Goal: Task Accomplishment & Management: Complete application form

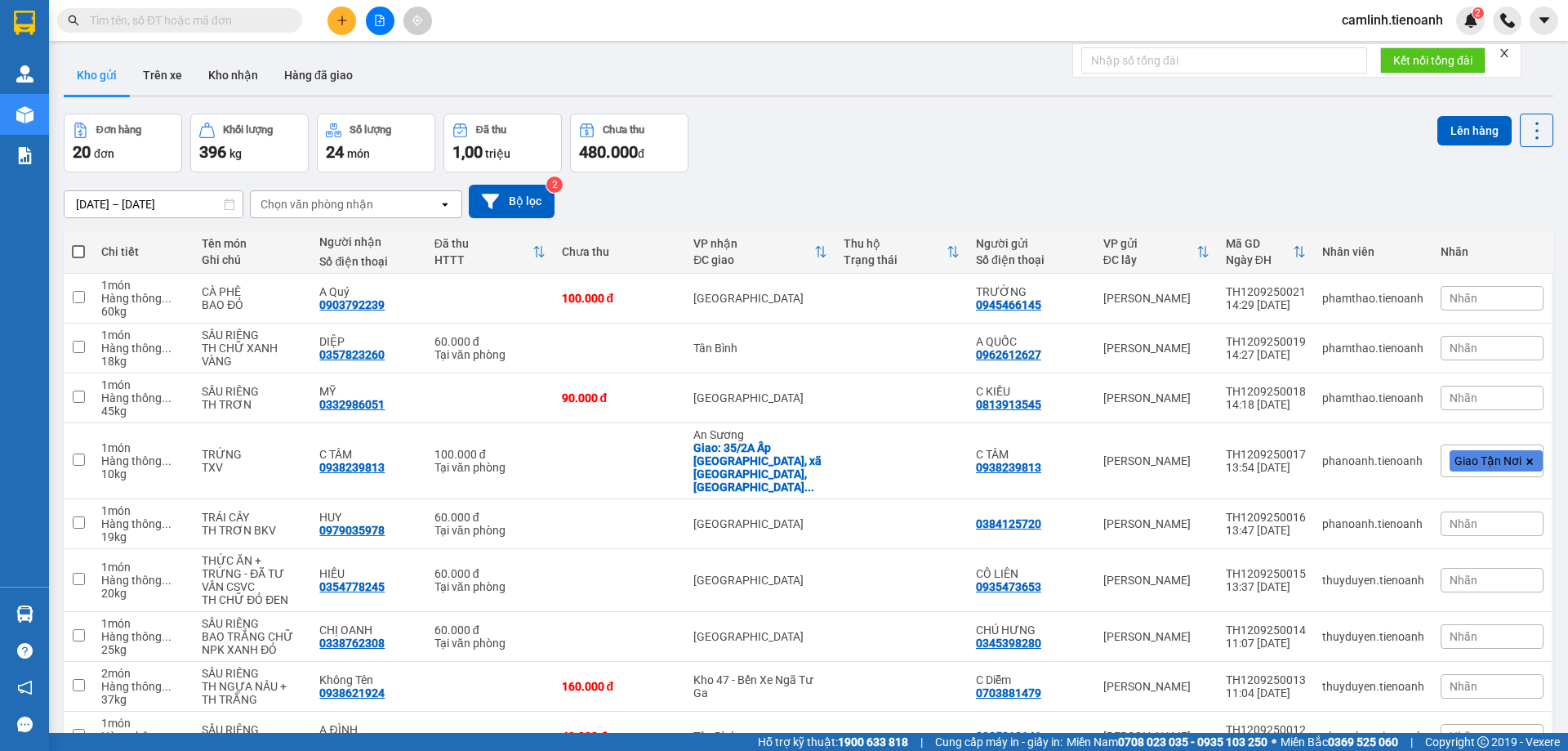
click at [1503, 51] on icon "close" at bounding box center [1504, 52] width 11 height 11
click at [242, 27] on input "text" at bounding box center [186, 20] width 193 height 18
paste input "0388846782"
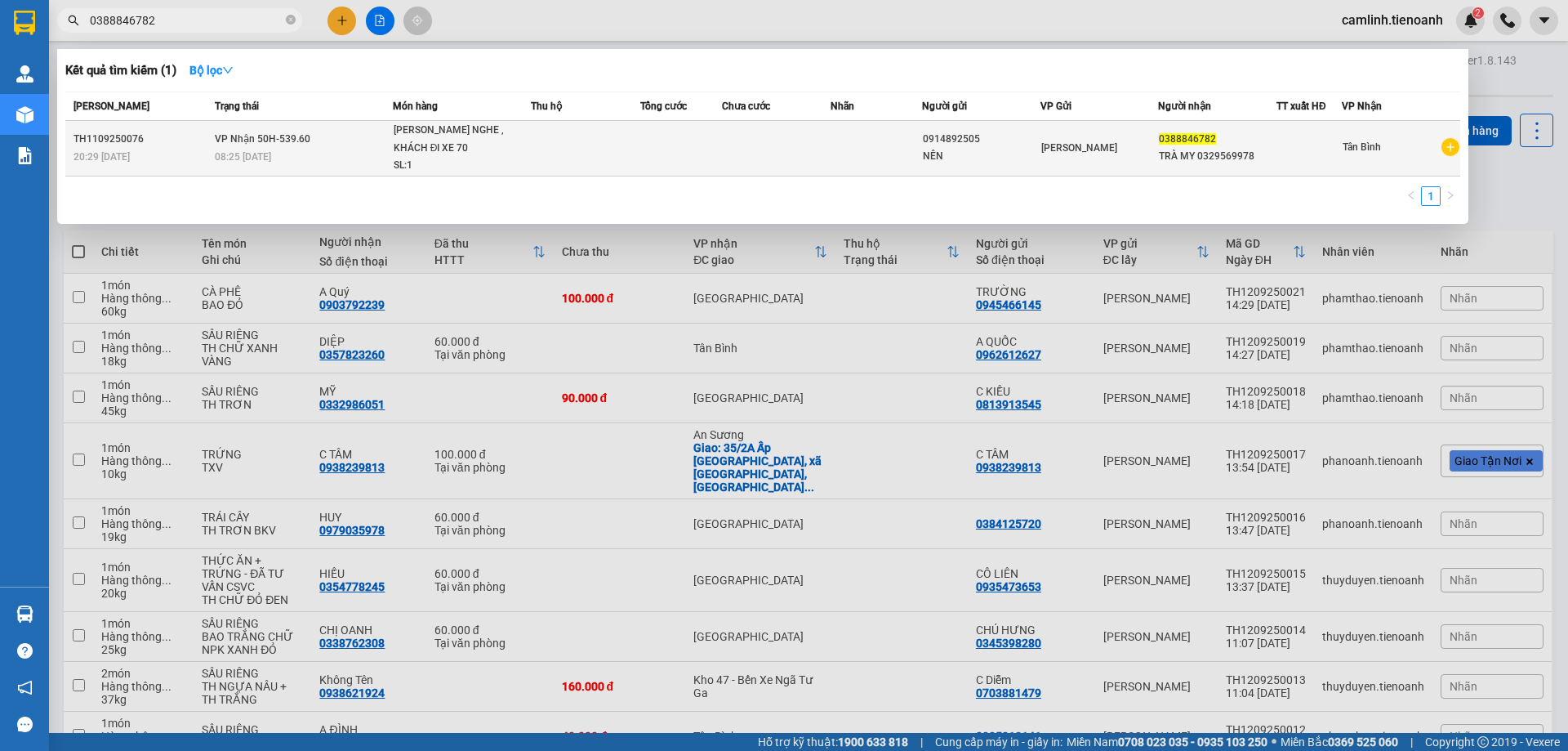
type input "0388846782"
click at [803, 159] on td at bounding box center [776, 149] width 109 height 56
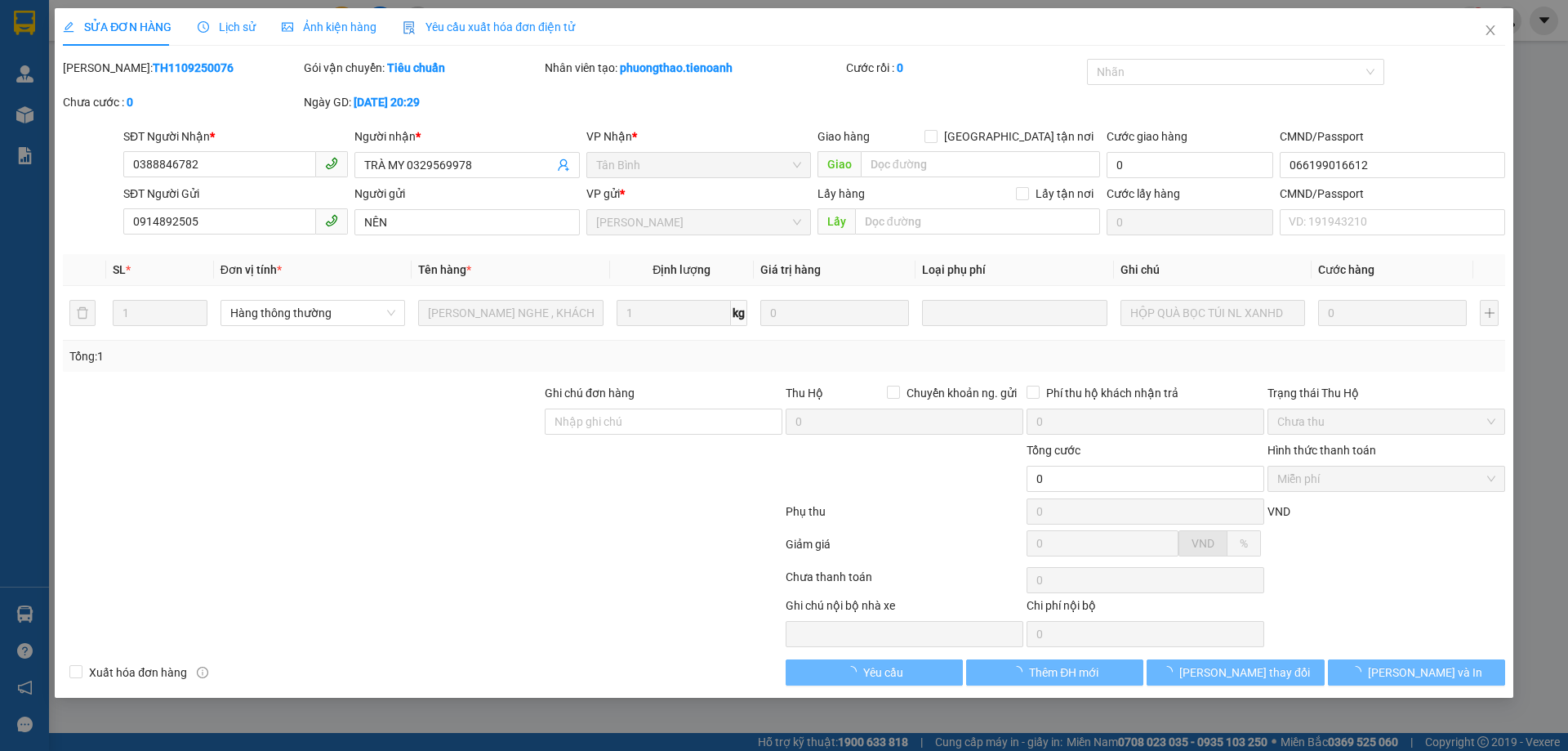
type input "0388846782"
type input "TRÀ MY 0329569978"
type input "066199016612"
type input "0914892505"
type input "NÊN"
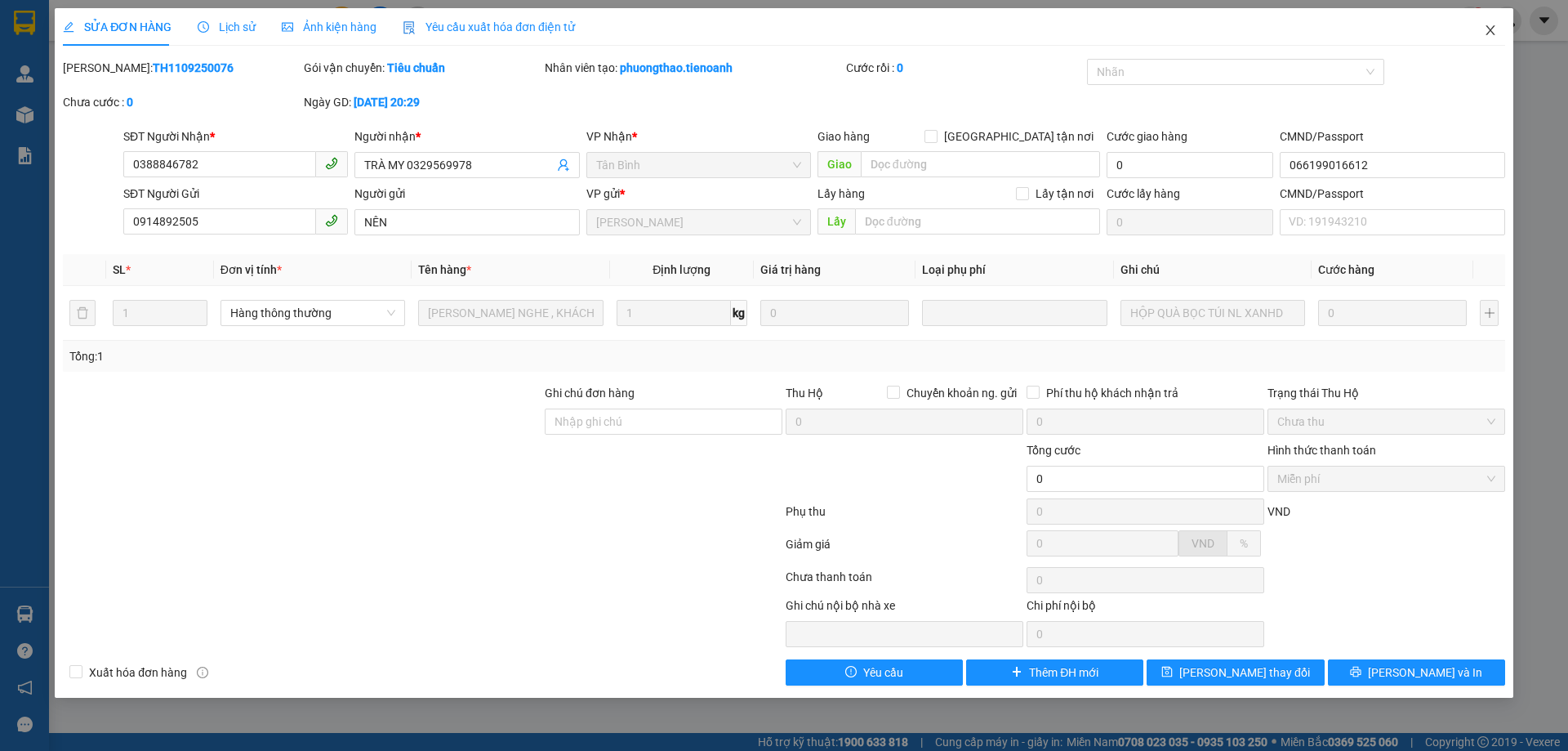
click at [1491, 31] on icon "close" at bounding box center [1490, 30] width 13 height 13
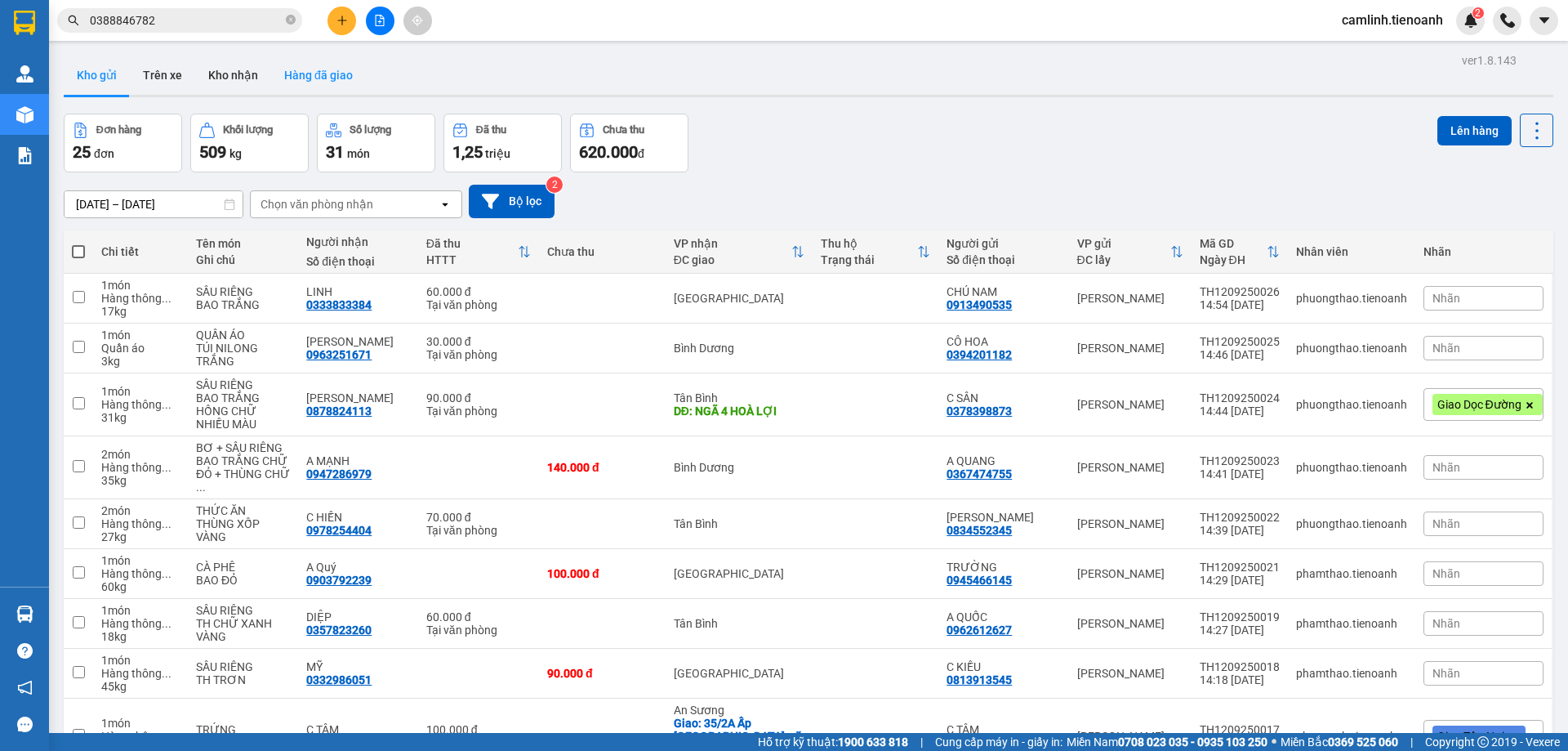
drag, startPoint x: 239, startPoint y: 80, endPoint x: 275, endPoint y: 88, distance: 36.9
click at [240, 80] on button "Kho nhận" at bounding box center [233, 75] width 76 height 39
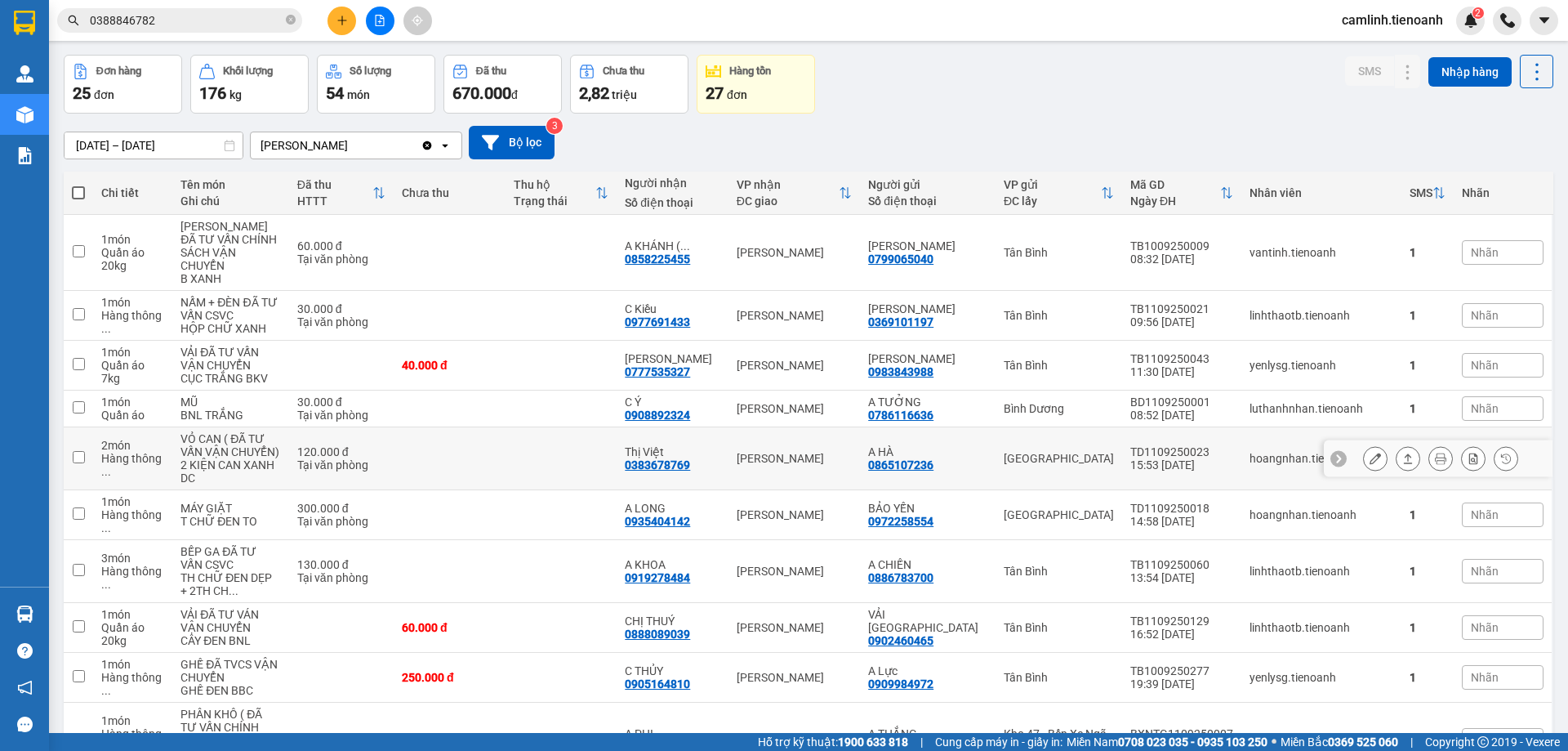
scroll to position [159, 0]
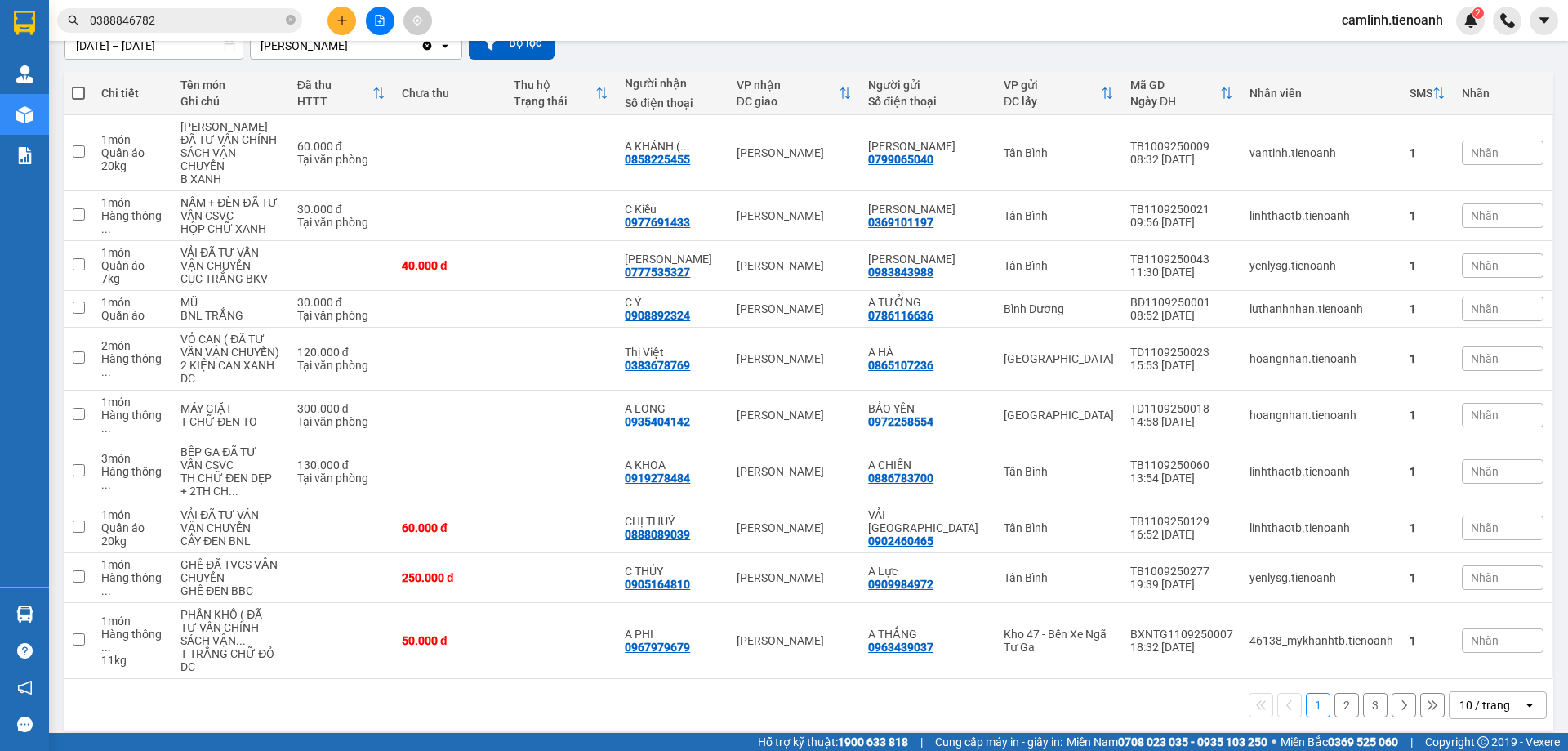
click at [1469, 697] on div "10 / trang" at bounding box center [1485, 705] width 51 height 17
click at [1470, 666] on div "100 / trang" at bounding box center [1485, 656] width 98 height 30
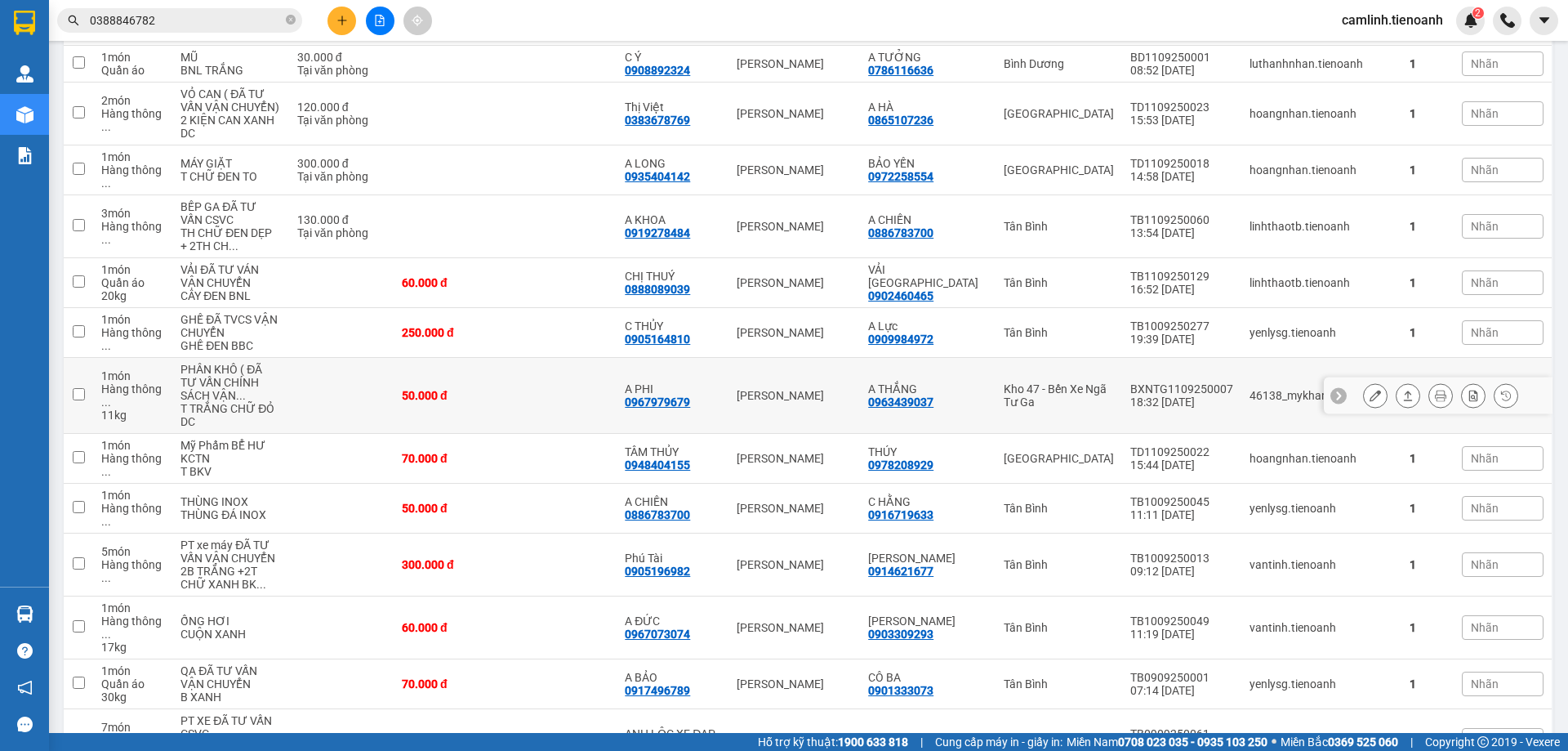
scroll to position [485, 0]
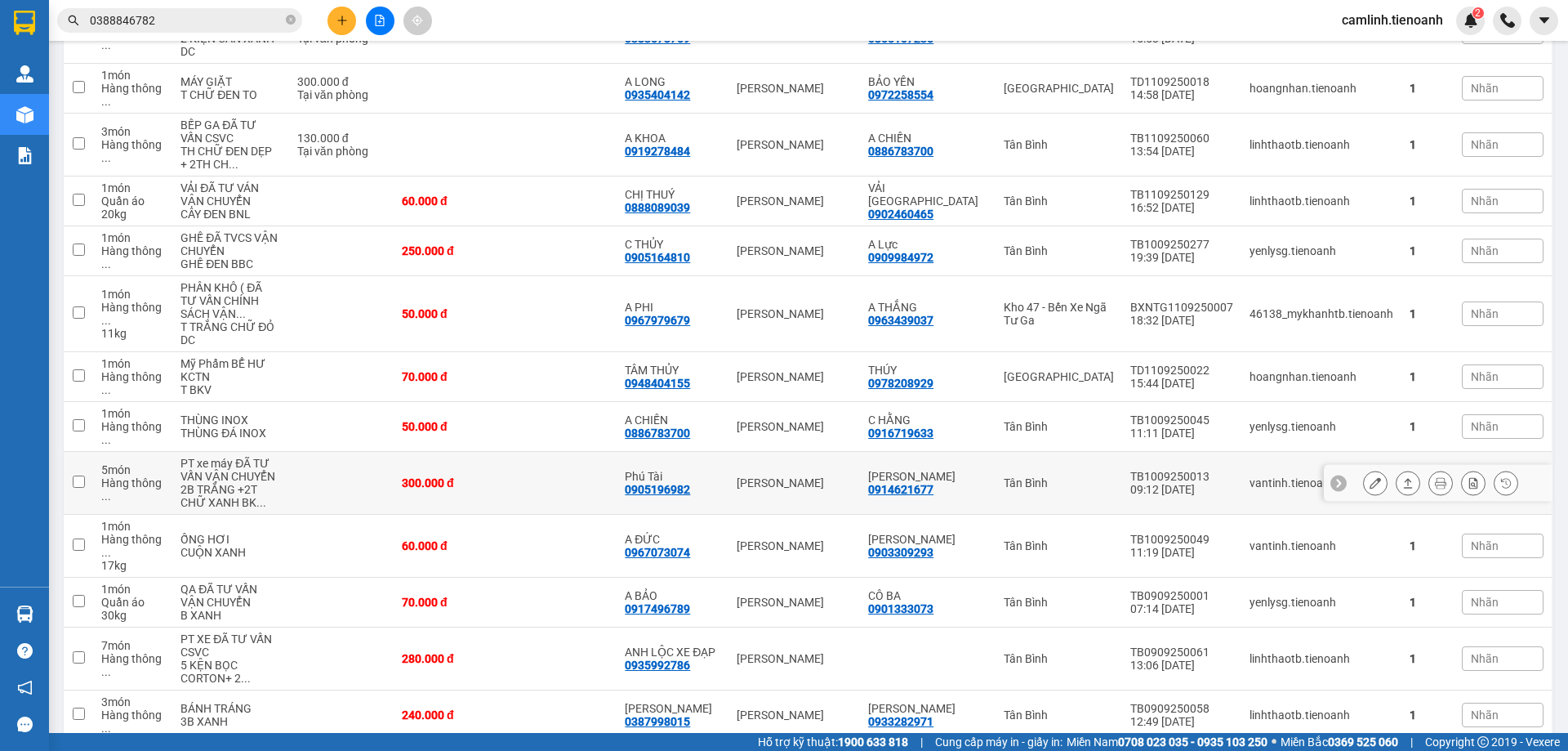
click at [719, 470] on div "Phú Tài" at bounding box center [672, 476] width 95 height 13
checkbox input "true"
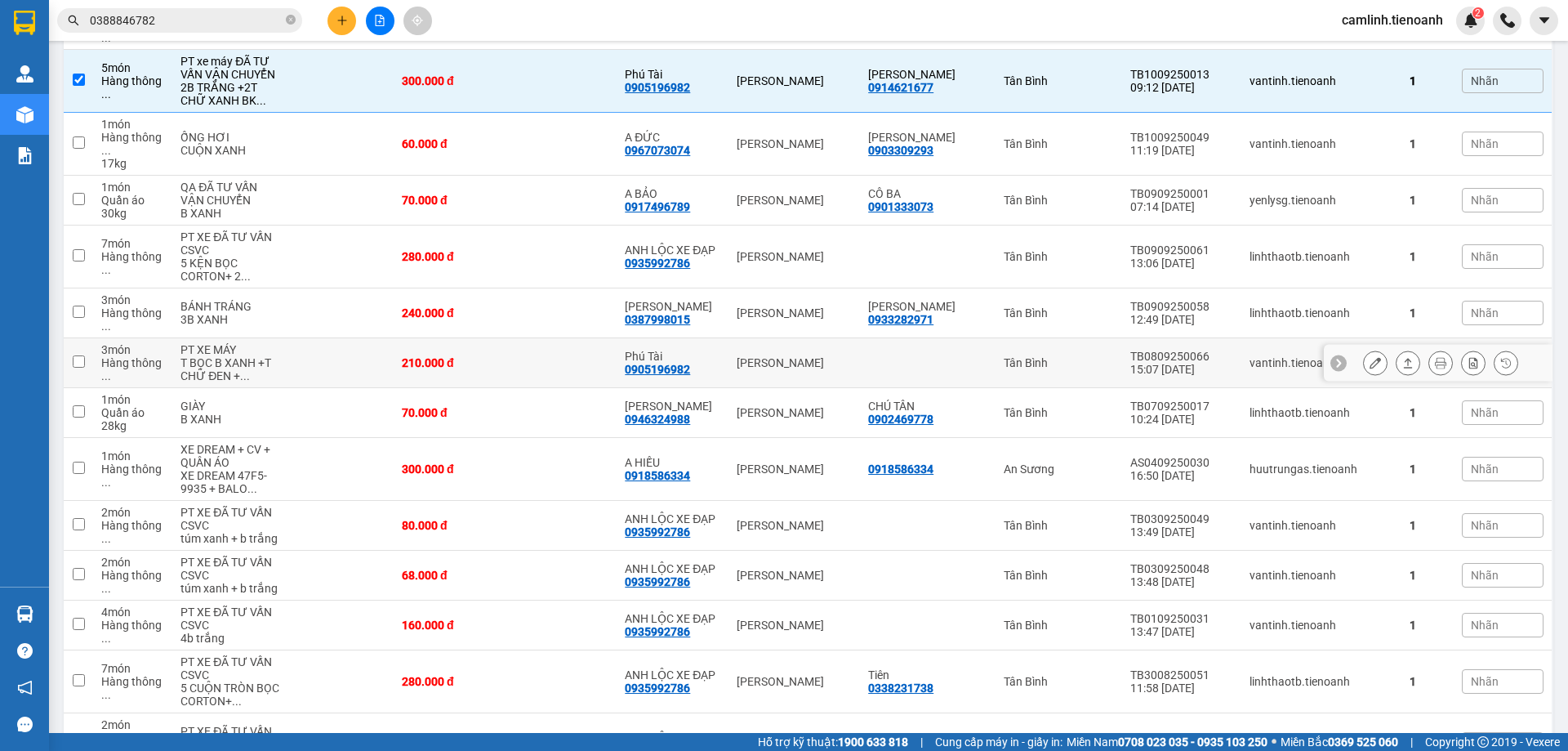
scroll to position [894, 0]
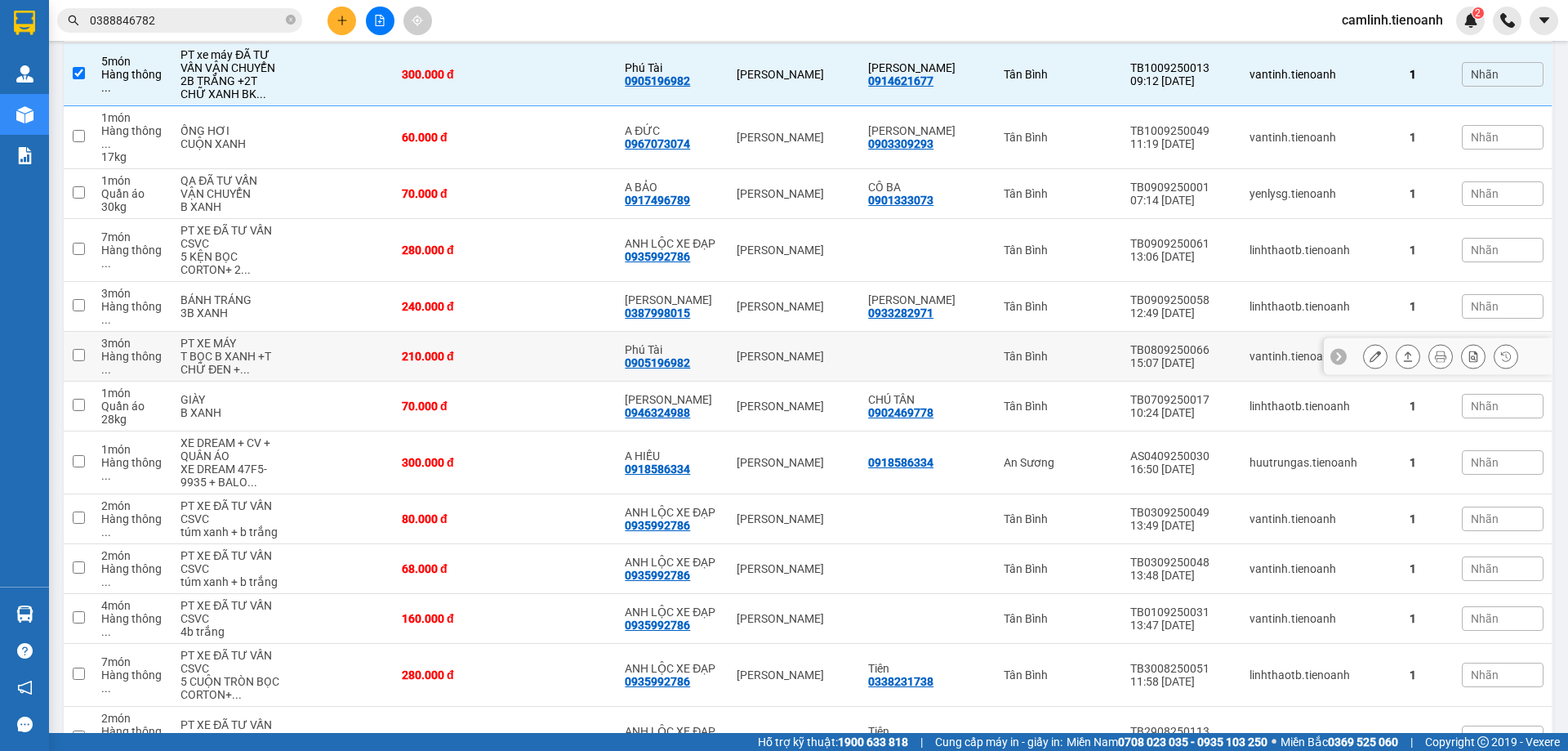
drag, startPoint x: 728, startPoint y: 338, endPoint x: 735, endPoint y: 345, distance: 9.9
click at [719, 343] on div "Phú Tài 0905196982" at bounding box center [672, 356] width 95 height 26
checkbox input "true"
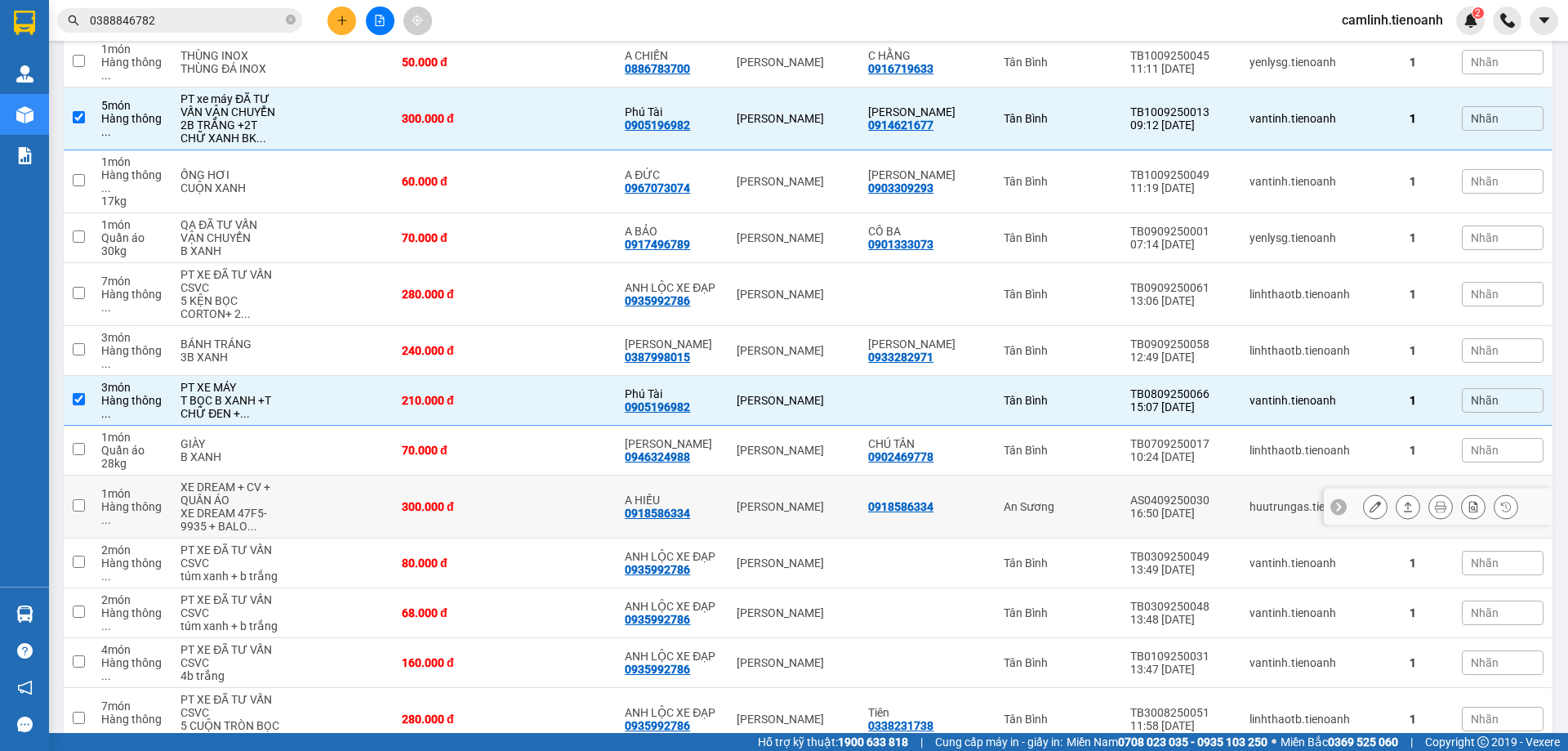
scroll to position [821, 0]
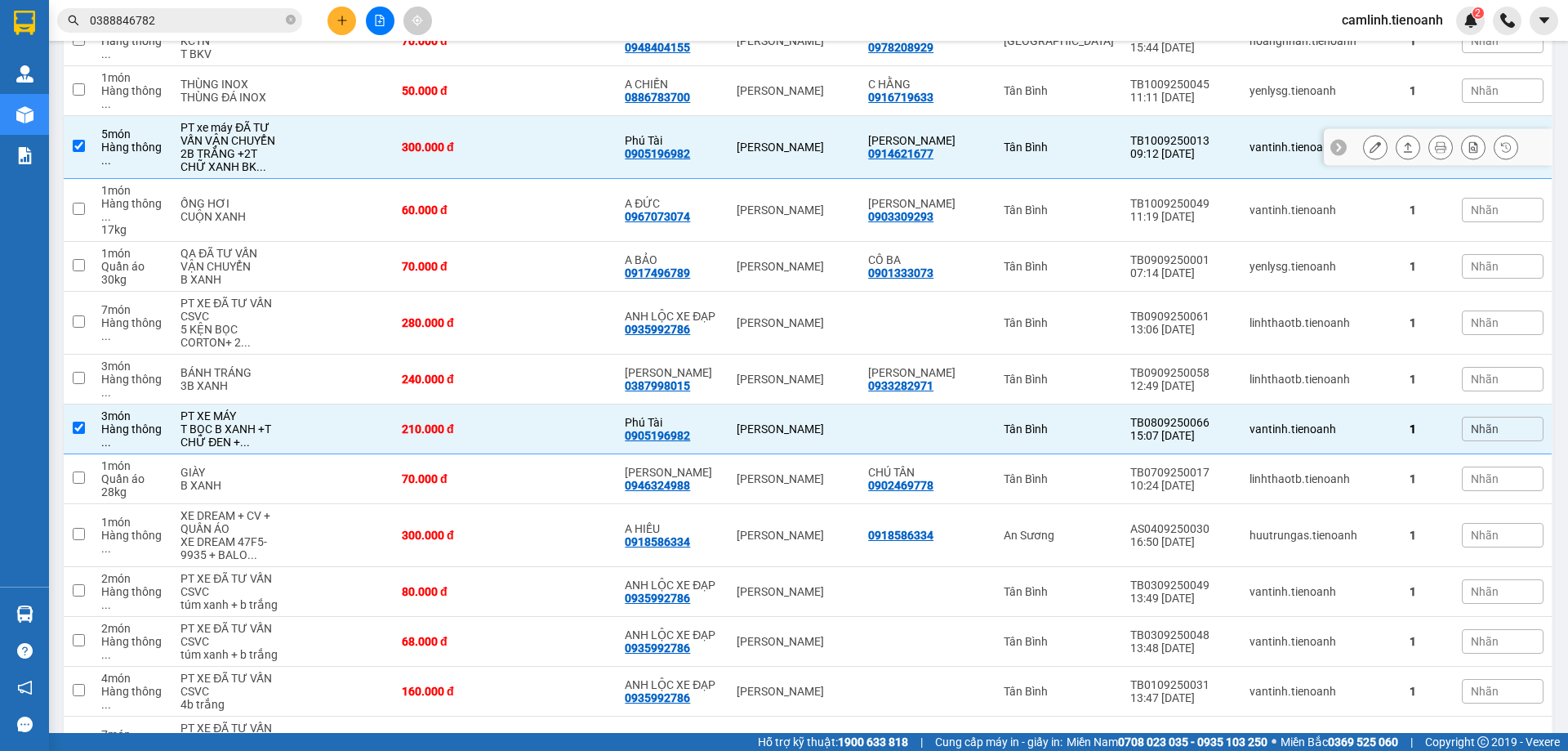
click at [607, 134] on td at bounding box center [562, 147] width 112 height 63
checkbox input "false"
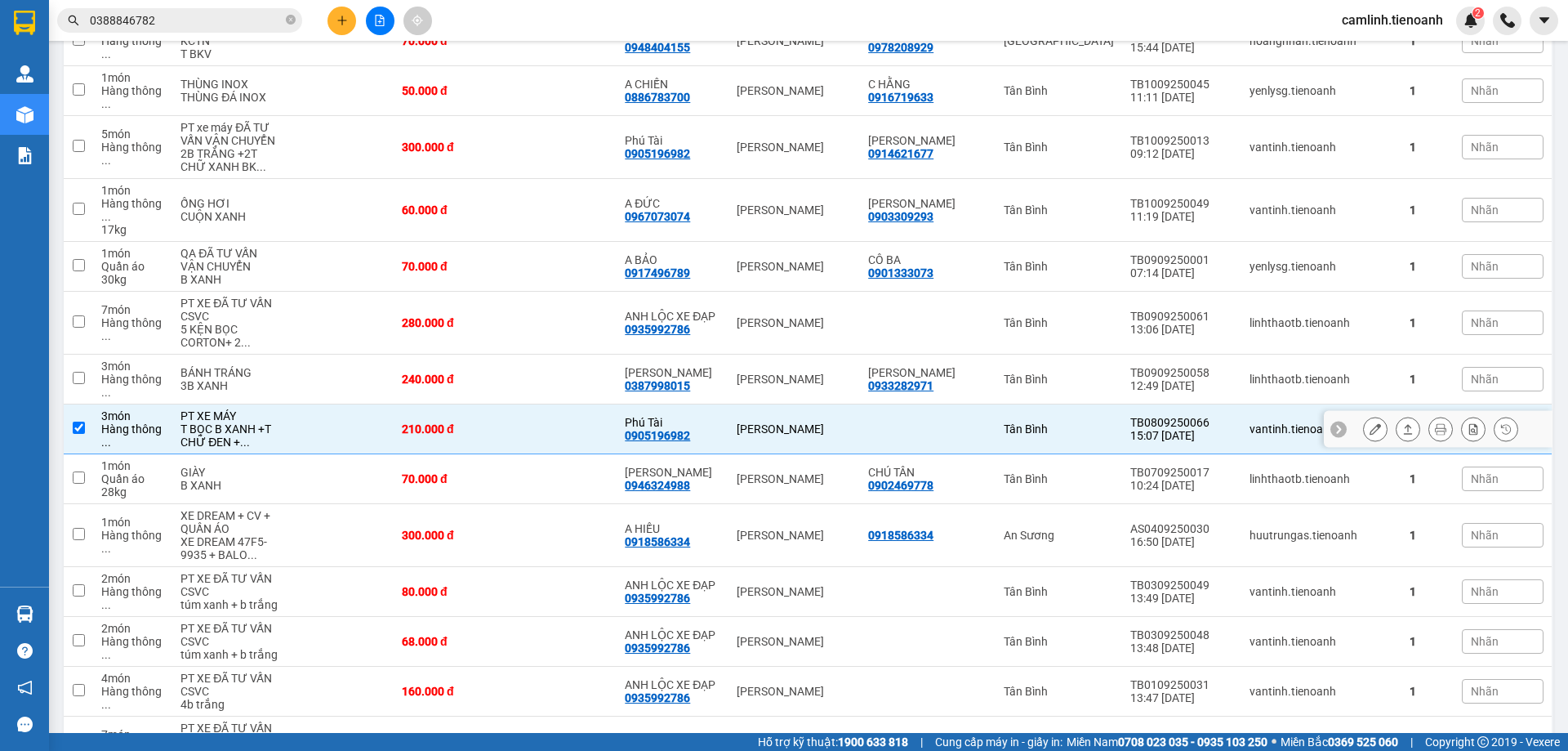
click at [1396, 415] on button at bounding box center [1408, 429] width 23 height 29
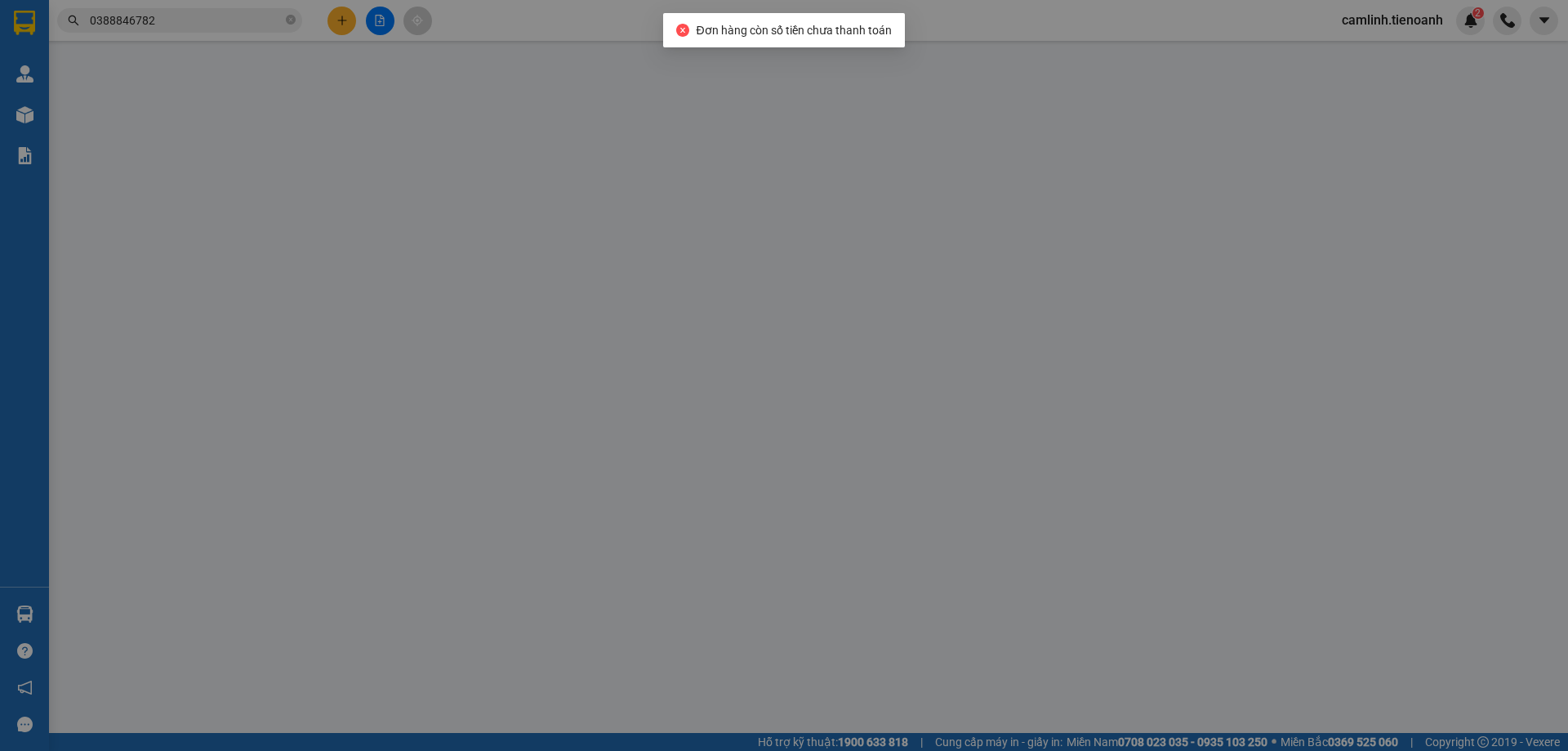
type input "0905196982"
type input "Phú Tài"
type input "210.000"
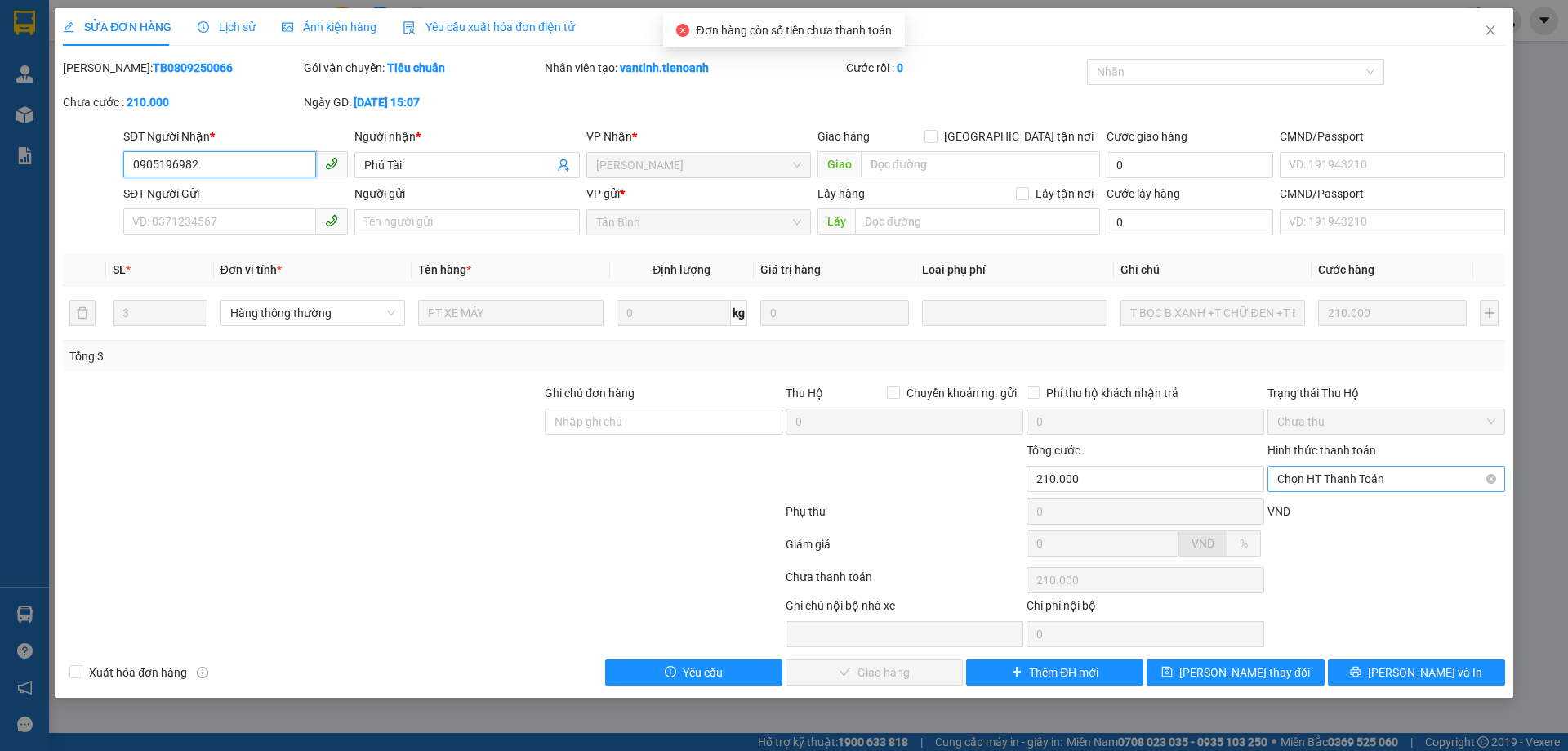
click at [1382, 480] on span "Chọn HT Thanh Toán" at bounding box center [1387, 479] width 218 height 24
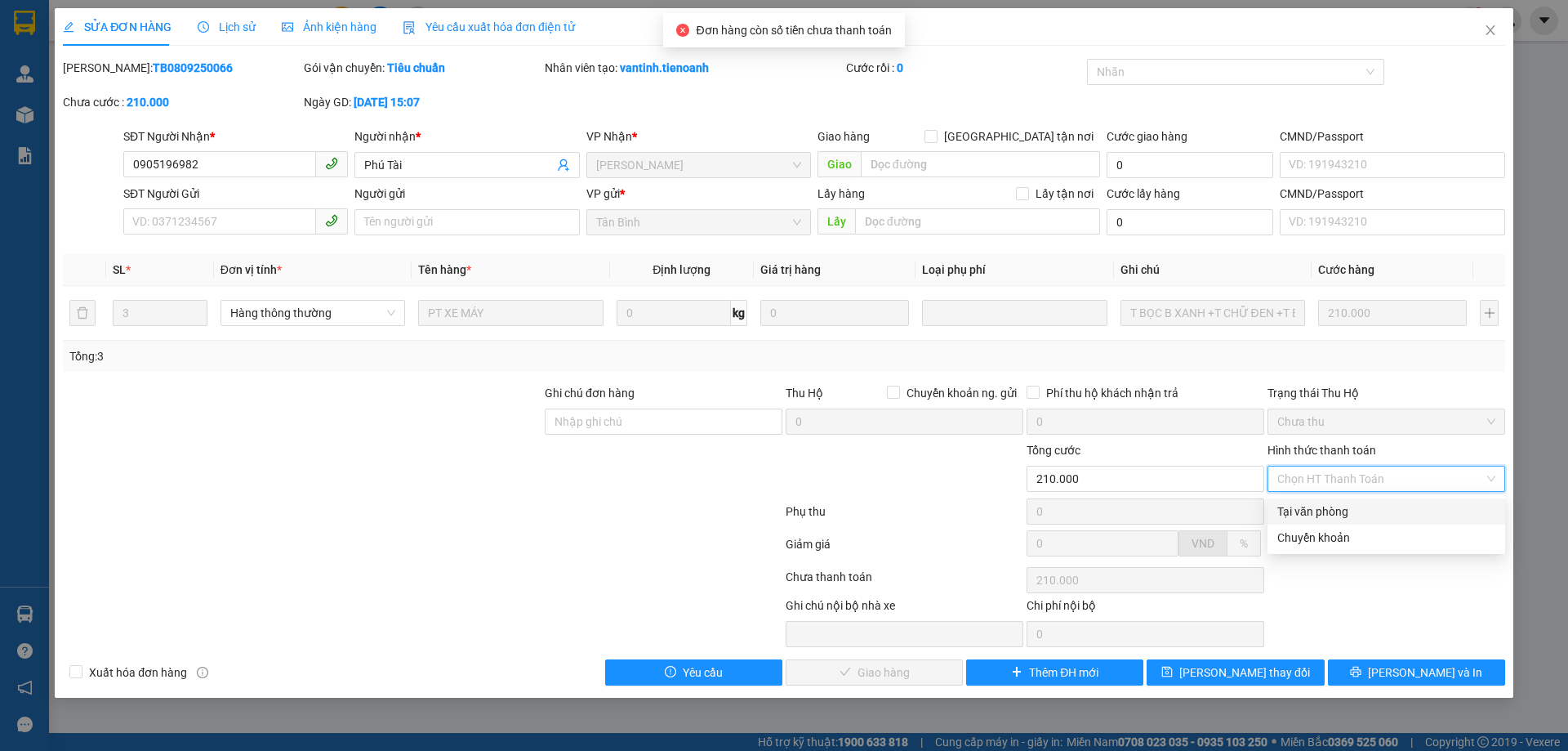
drag, startPoint x: 1382, startPoint y: 511, endPoint x: 1333, endPoint y: 578, distance: 83.0
click at [1381, 512] on div "Tại văn phòng" at bounding box center [1387, 511] width 218 height 18
type input "0"
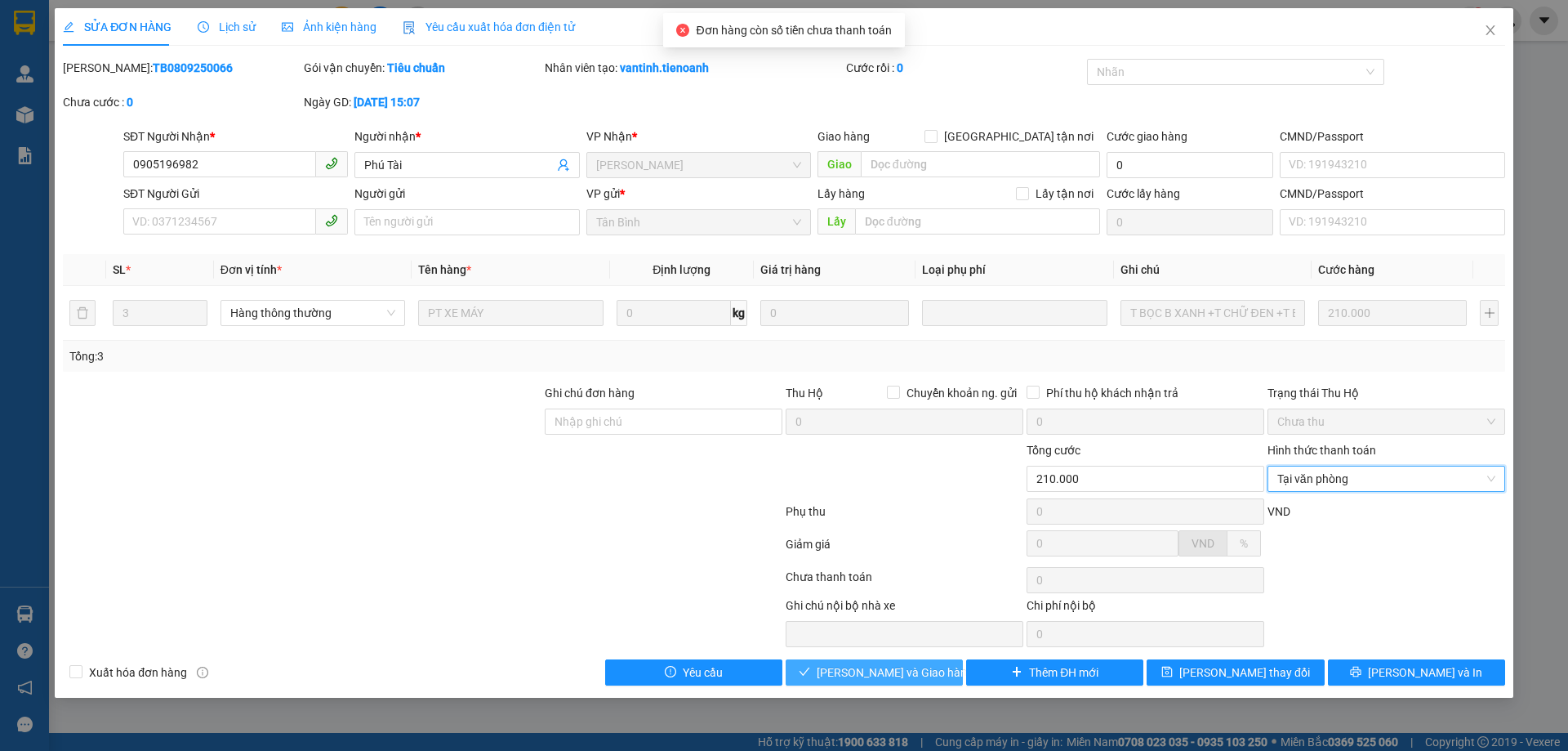
click at [908, 666] on span "[PERSON_NAME] và Giao hàng" at bounding box center [896, 672] width 157 height 18
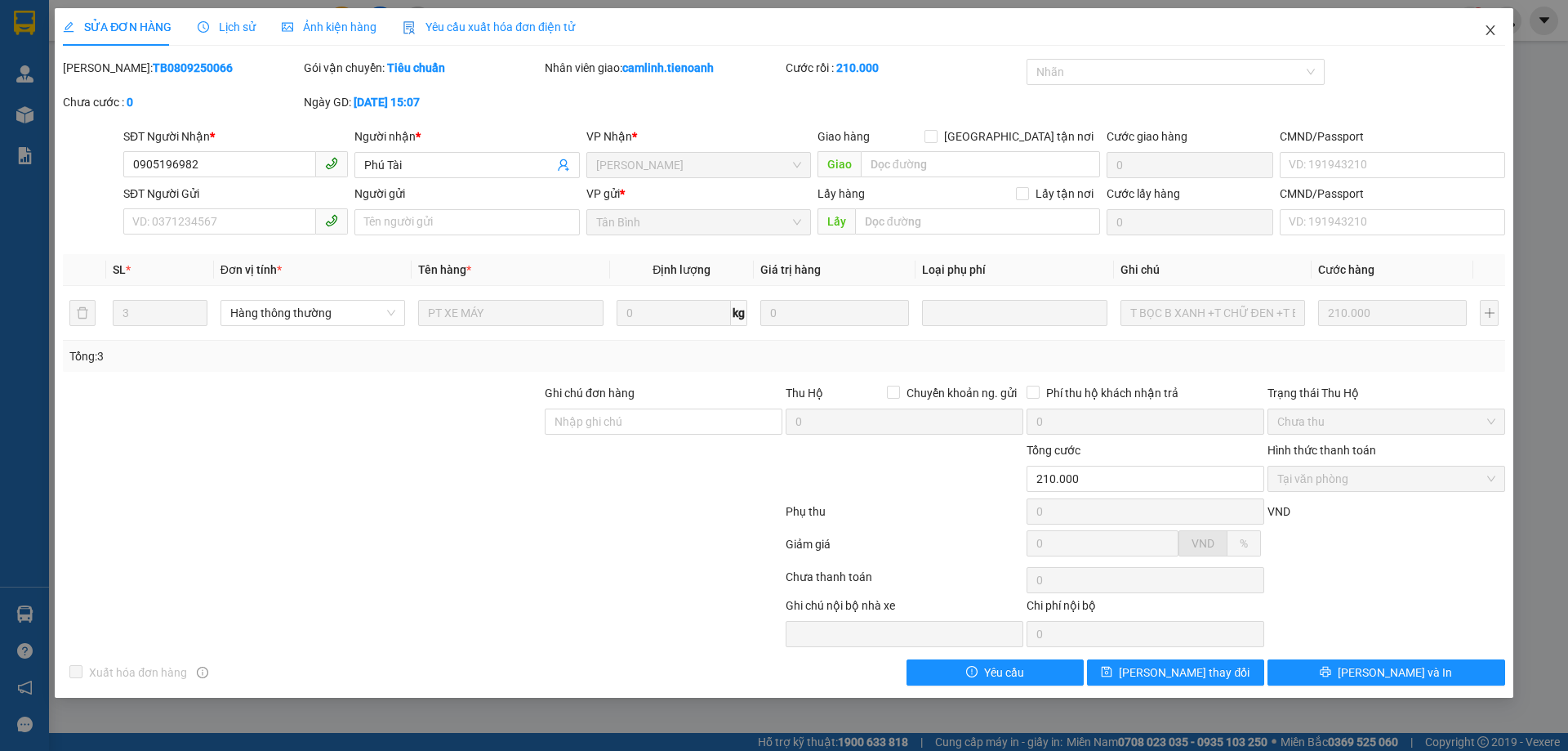
click at [1487, 26] on icon "close" at bounding box center [1490, 30] width 13 height 13
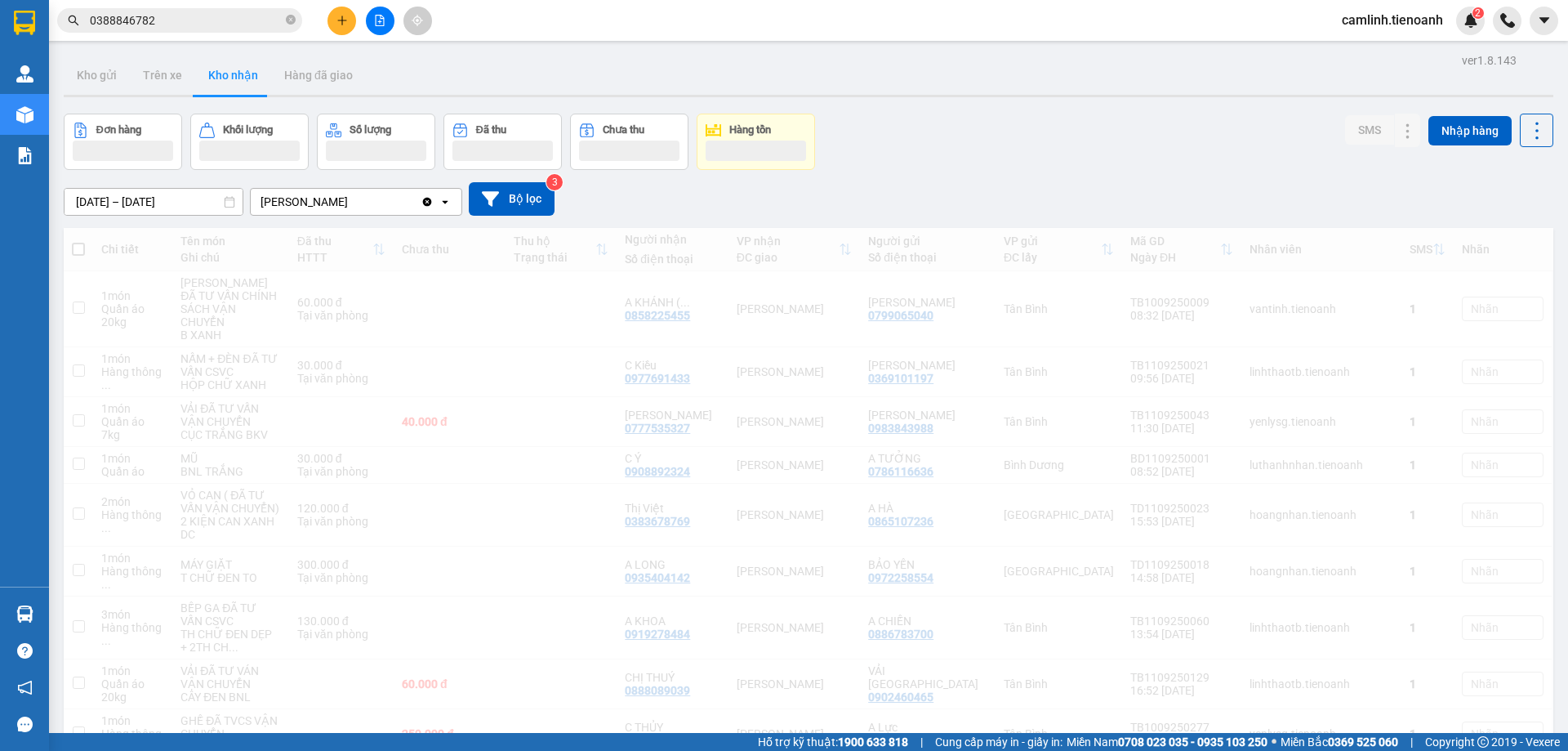
click at [164, 17] on input "0388846782" at bounding box center [186, 20] width 193 height 18
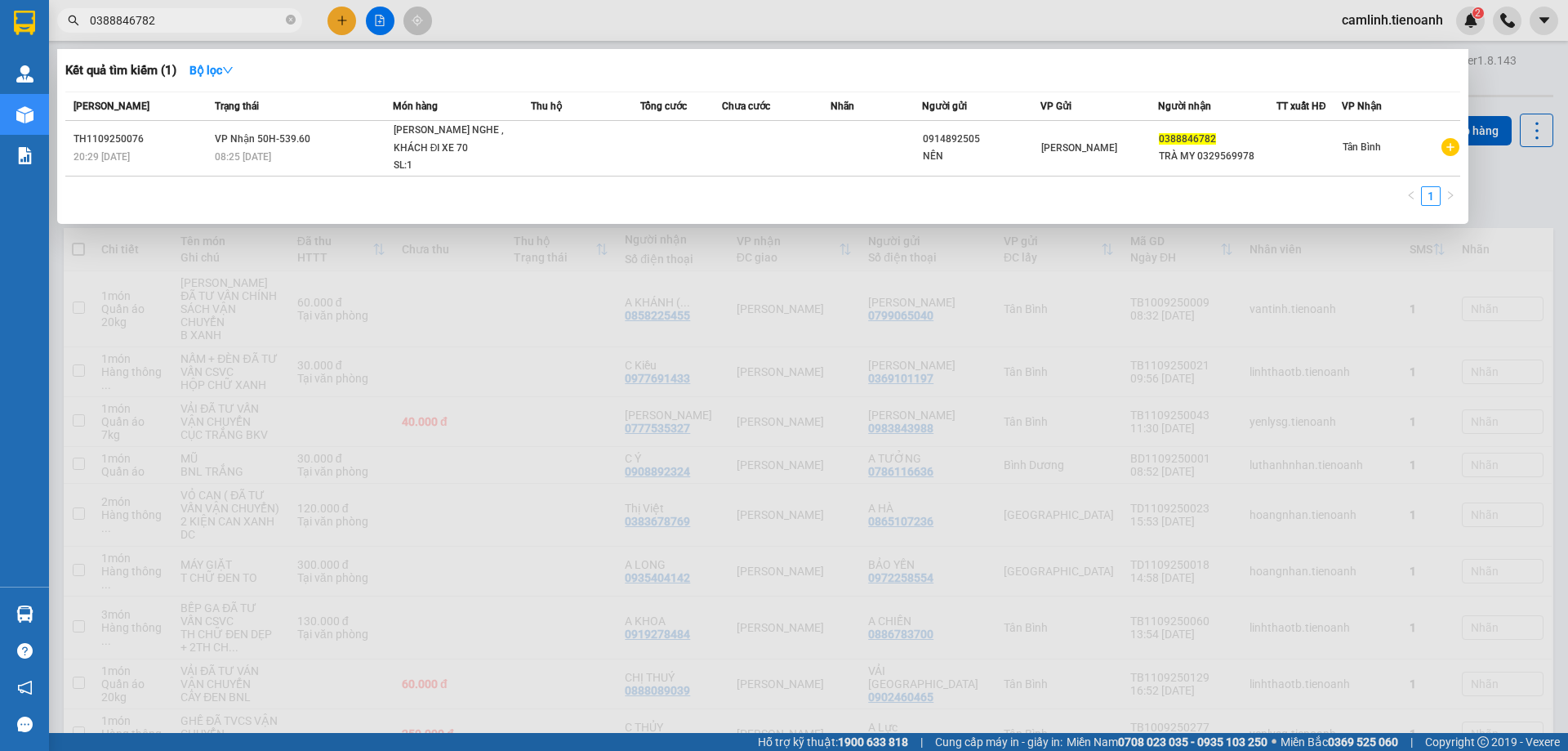
click at [164, 17] on input "0388846782" at bounding box center [186, 20] width 193 height 18
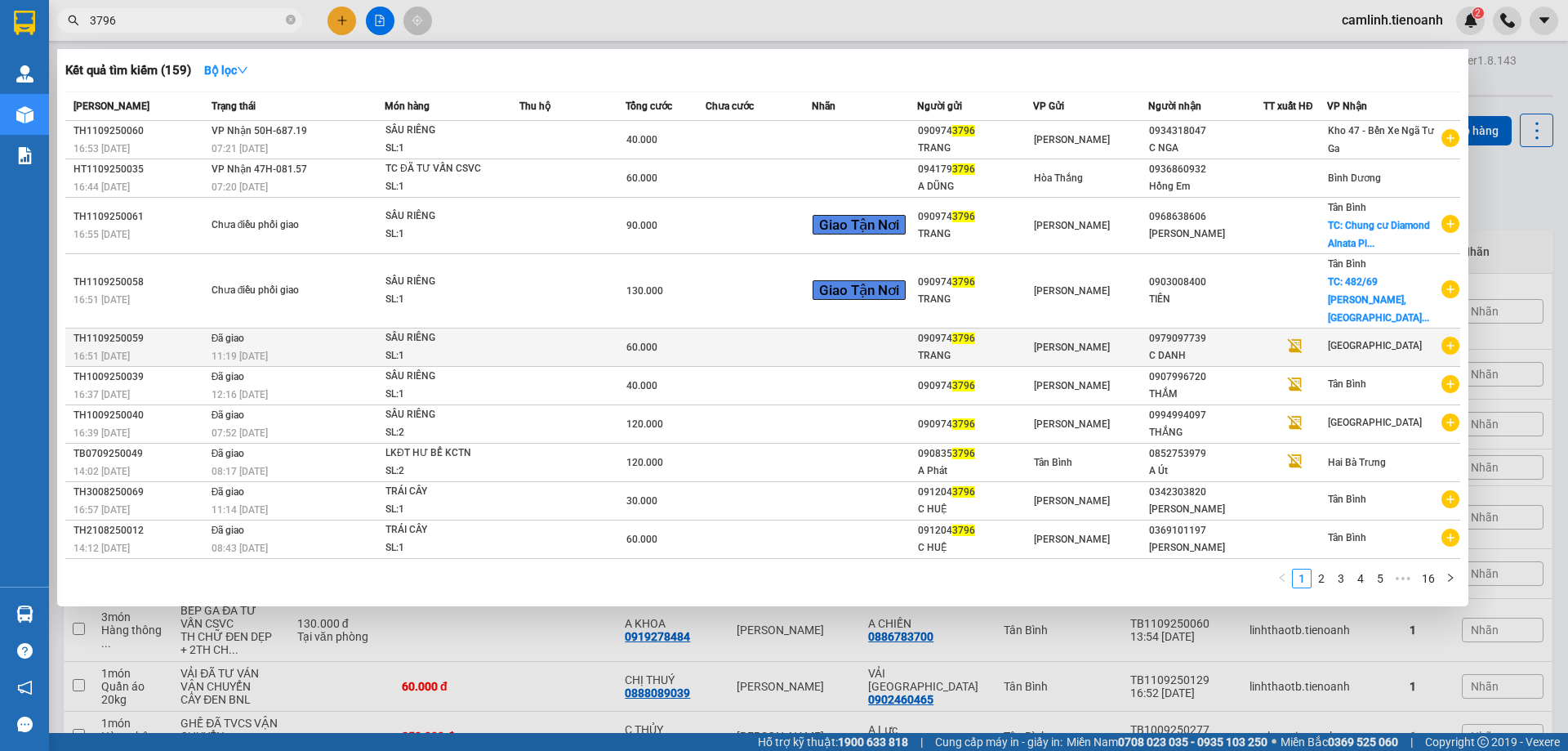
type input "3796"
click at [593, 328] on td at bounding box center [573, 347] width 106 height 38
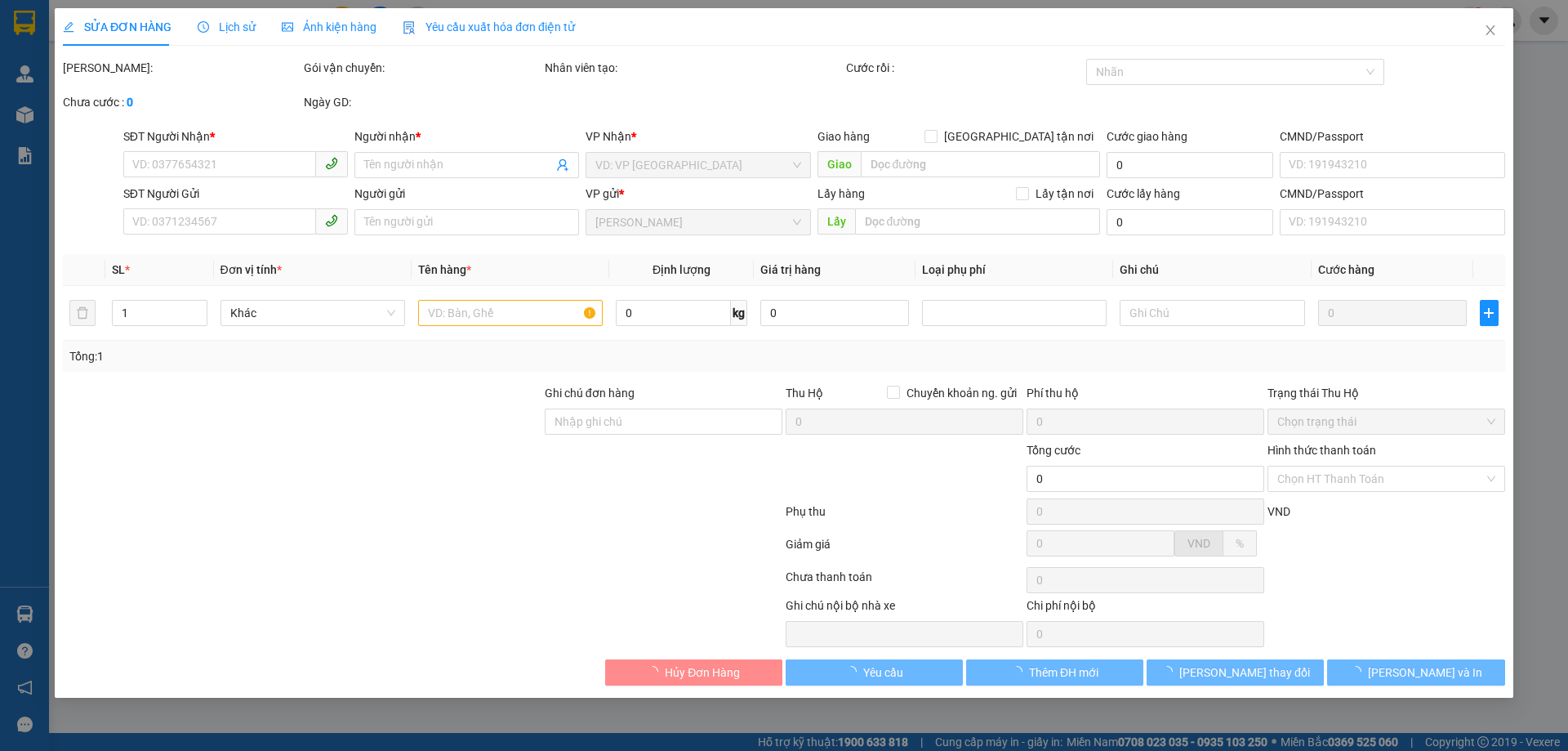
type input "0979097739"
type input "C DANH"
type input "0909743796"
type input "TRANG"
type input "60.000"
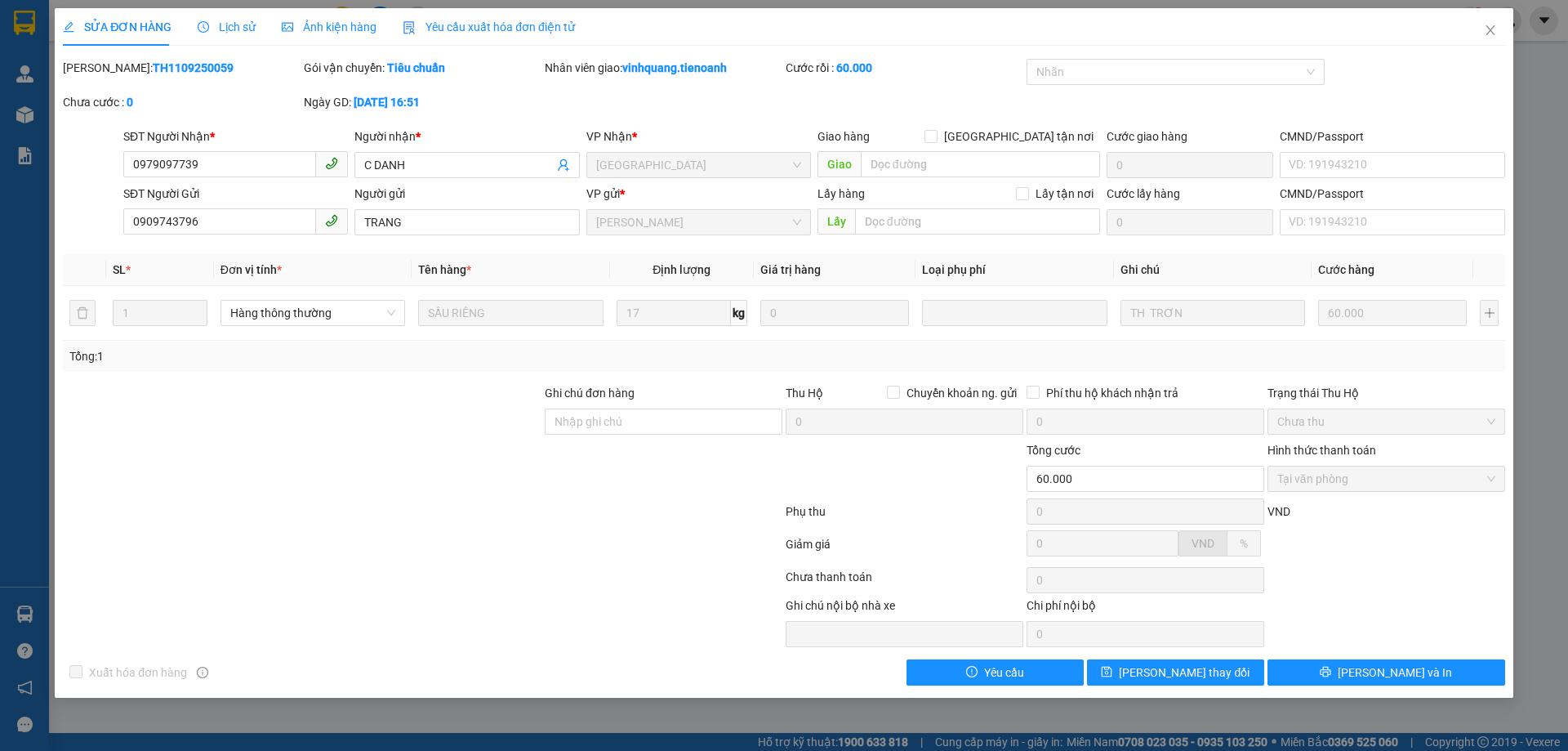
click at [240, 26] on span "Lịch sử" at bounding box center [227, 26] width 58 height 13
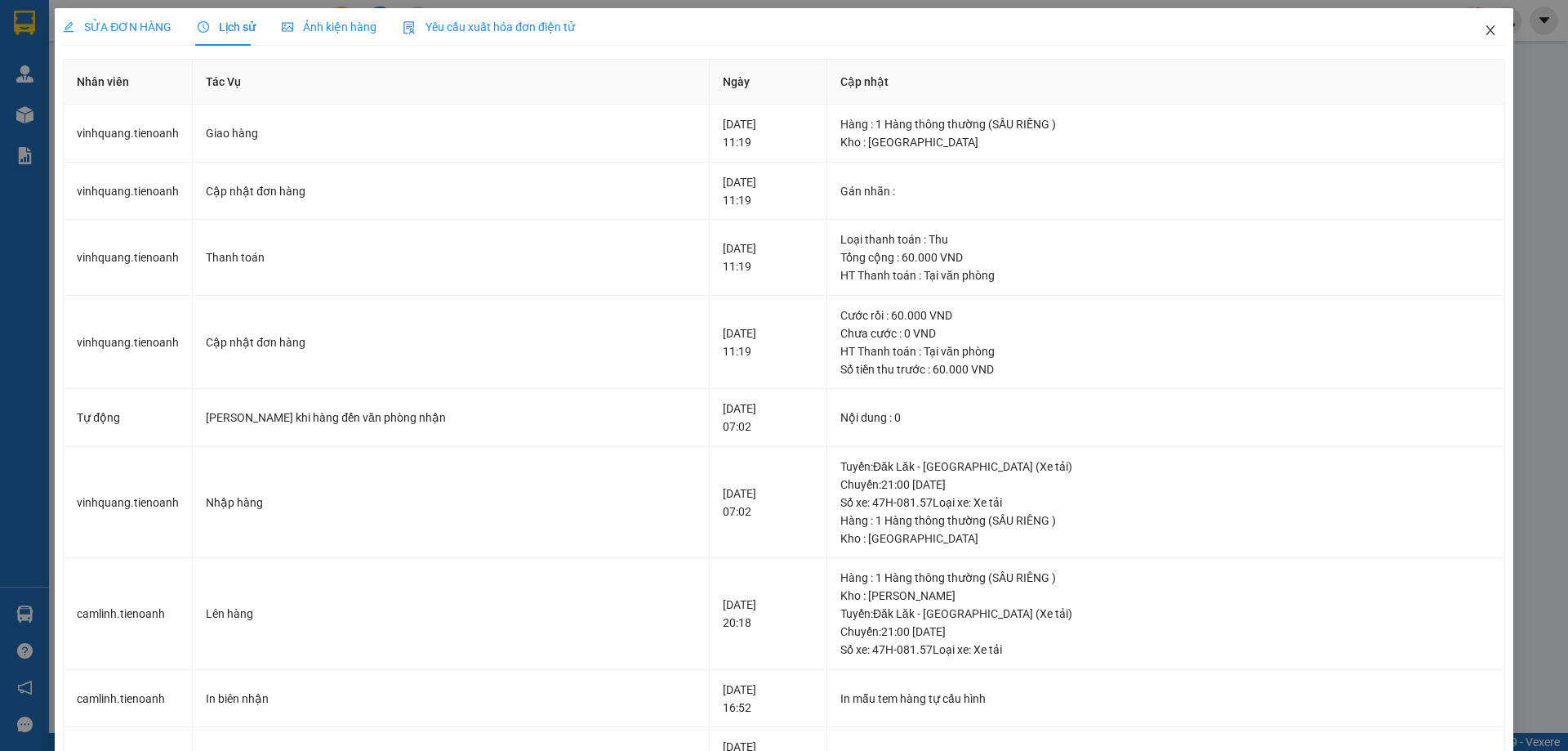
click at [1484, 30] on icon "close" at bounding box center [1490, 30] width 13 height 13
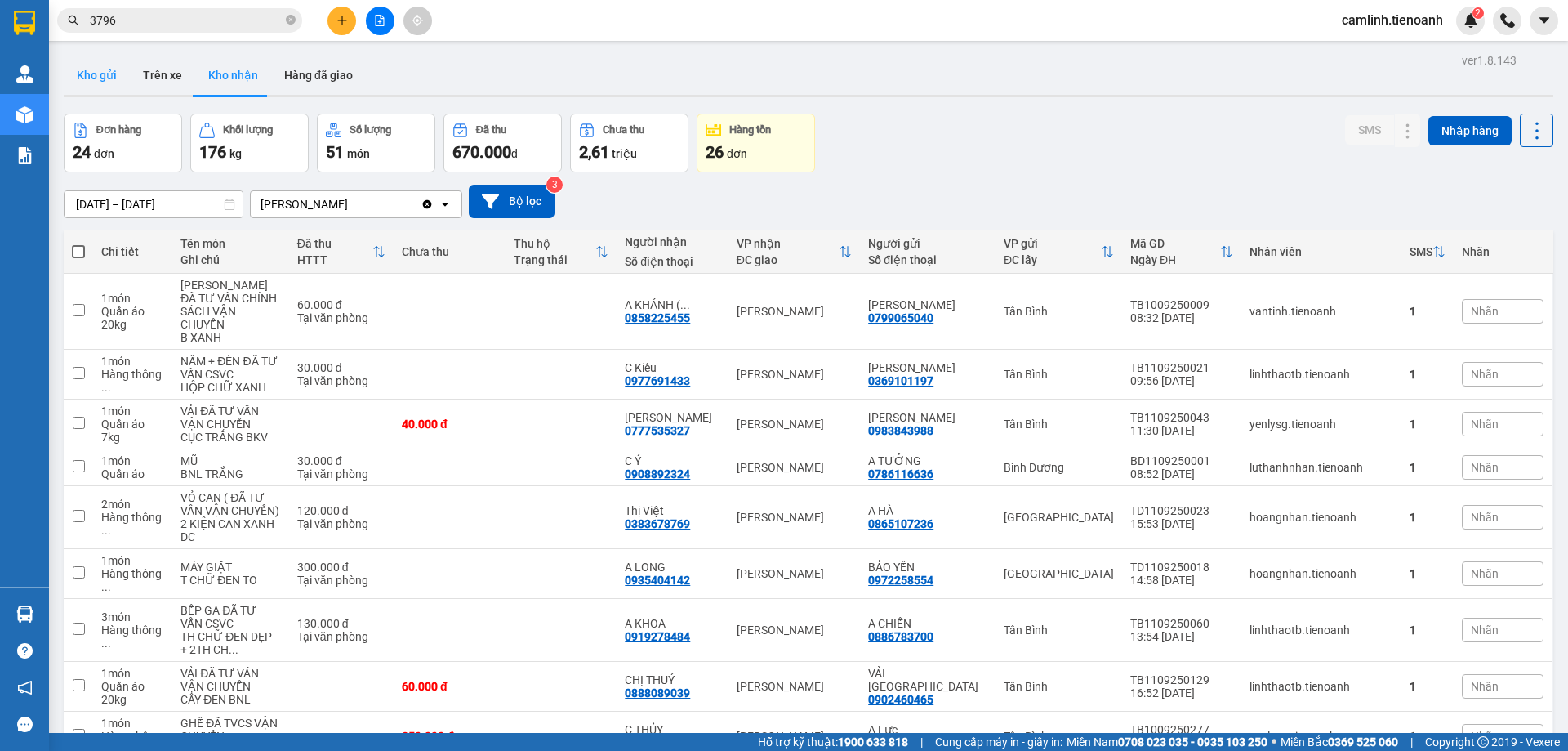
click at [82, 77] on button "Kho gửi" at bounding box center [97, 75] width 66 height 39
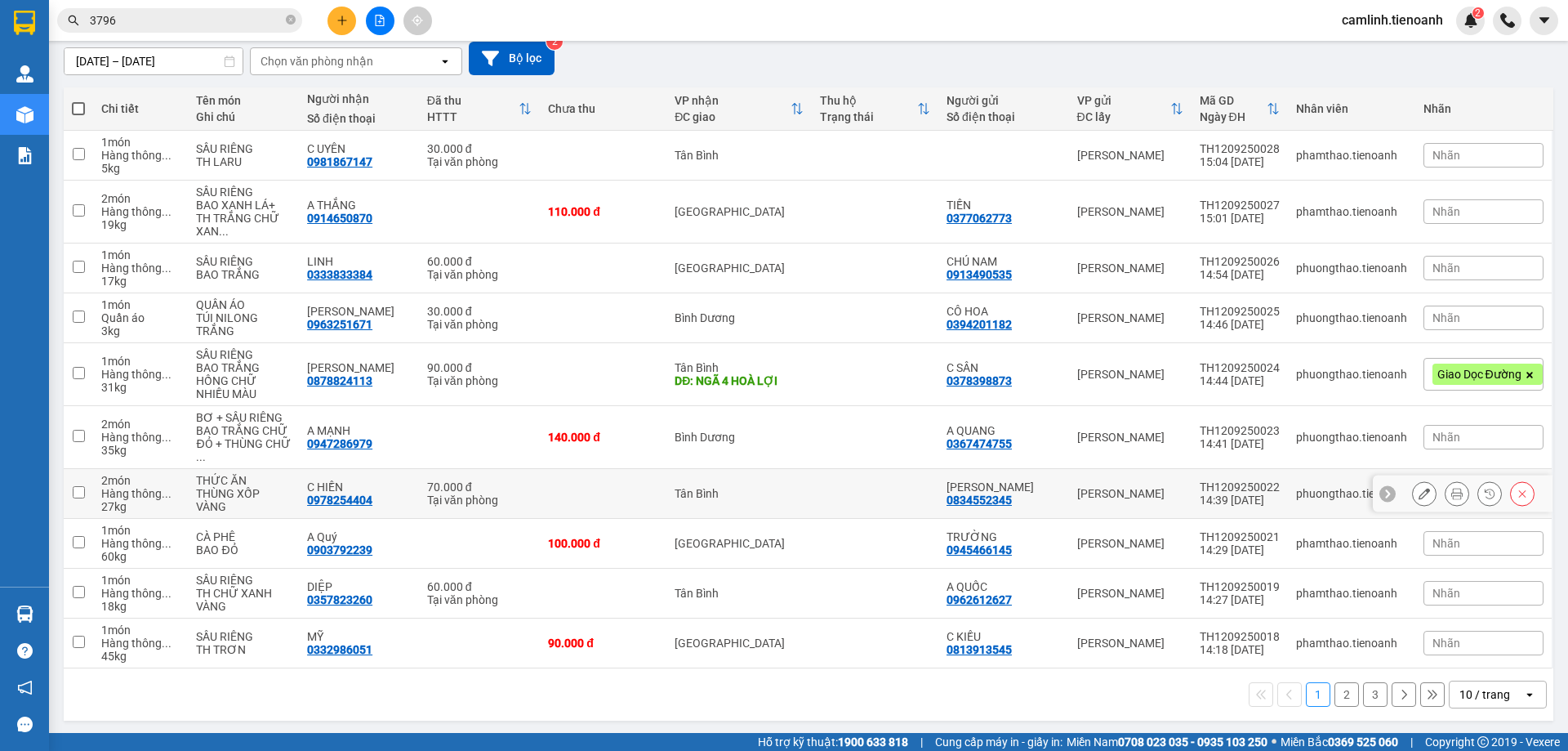
scroll to position [146, 0]
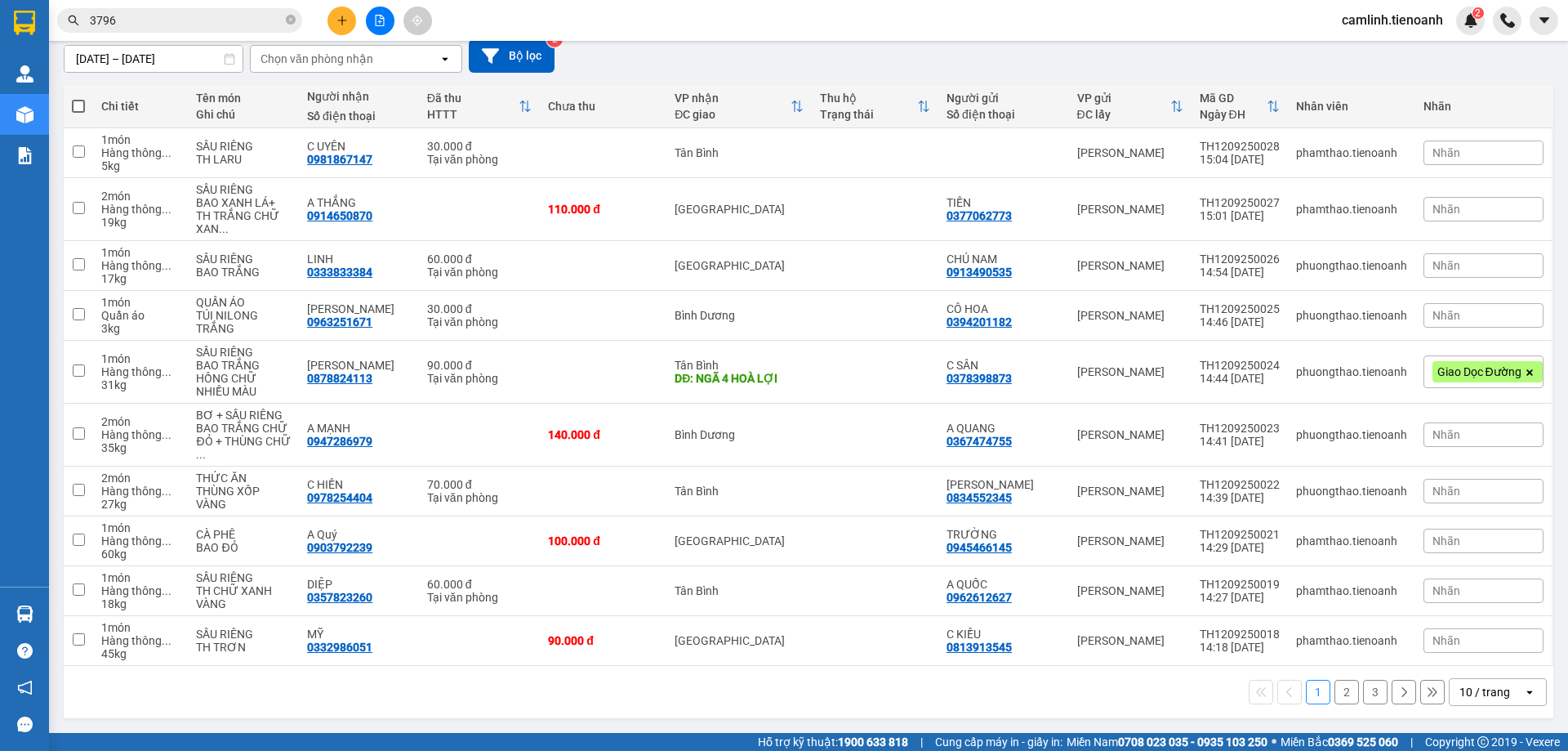
click at [1460, 699] on div "10 / trang" at bounding box center [1485, 692] width 51 height 17
click at [1457, 672] on ul "5 / trang 10 / trang 20 / trang 50 / trang 80 / trang 100 / trang" at bounding box center [1485, 582] width 98 height 189
click at [1457, 664] on div "100 / trang" at bounding box center [1485, 656] width 98 height 30
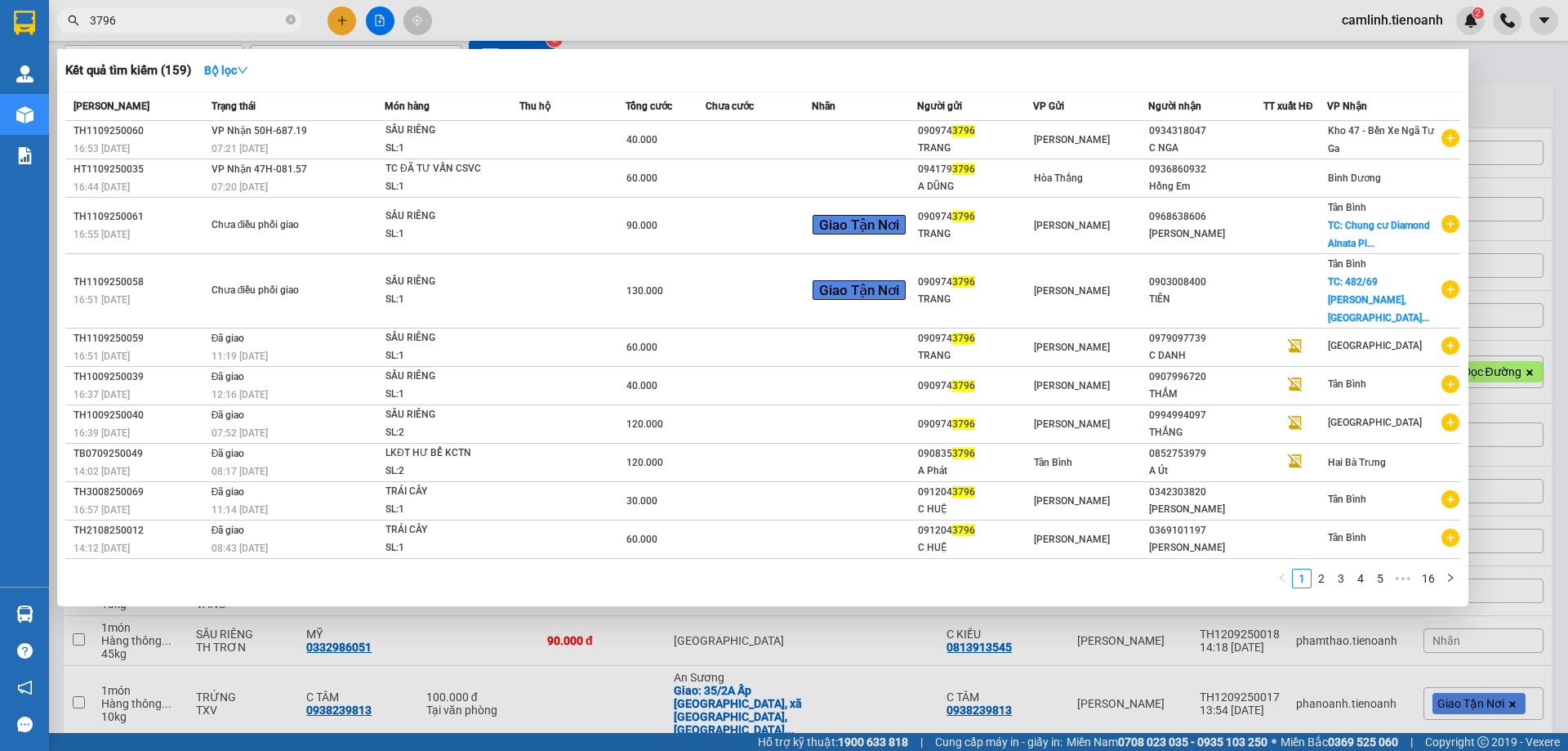
drag, startPoint x: 247, startPoint y: 17, endPoint x: 245, endPoint y: 28, distance: 11.2
click at [246, 18] on input "3796" at bounding box center [186, 20] width 193 height 18
click at [245, 28] on input "3796" at bounding box center [186, 20] width 193 height 18
paste input "0867542413"
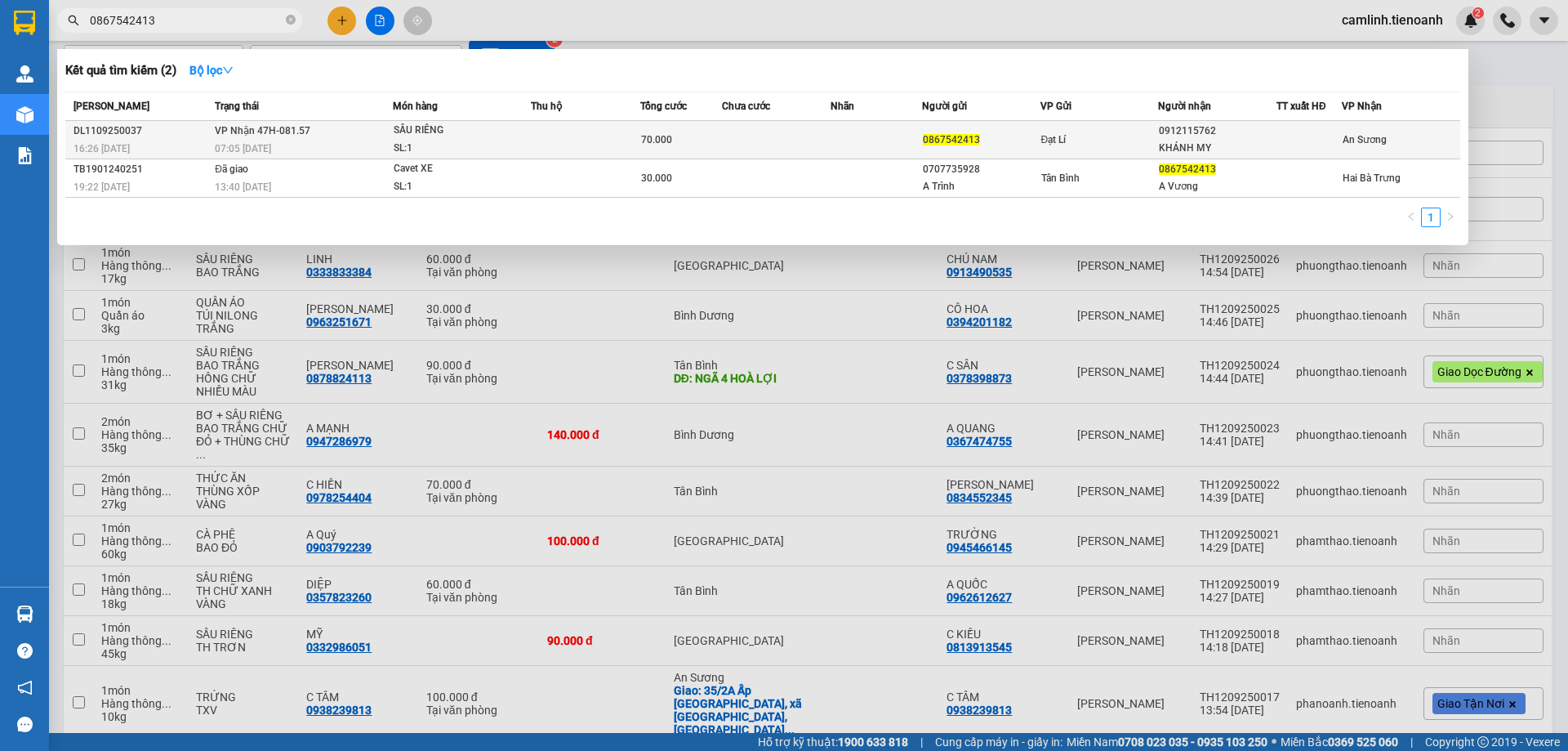
type input "0867542413"
click at [848, 145] on td at bounding box center [876, 140] width 91 height 38
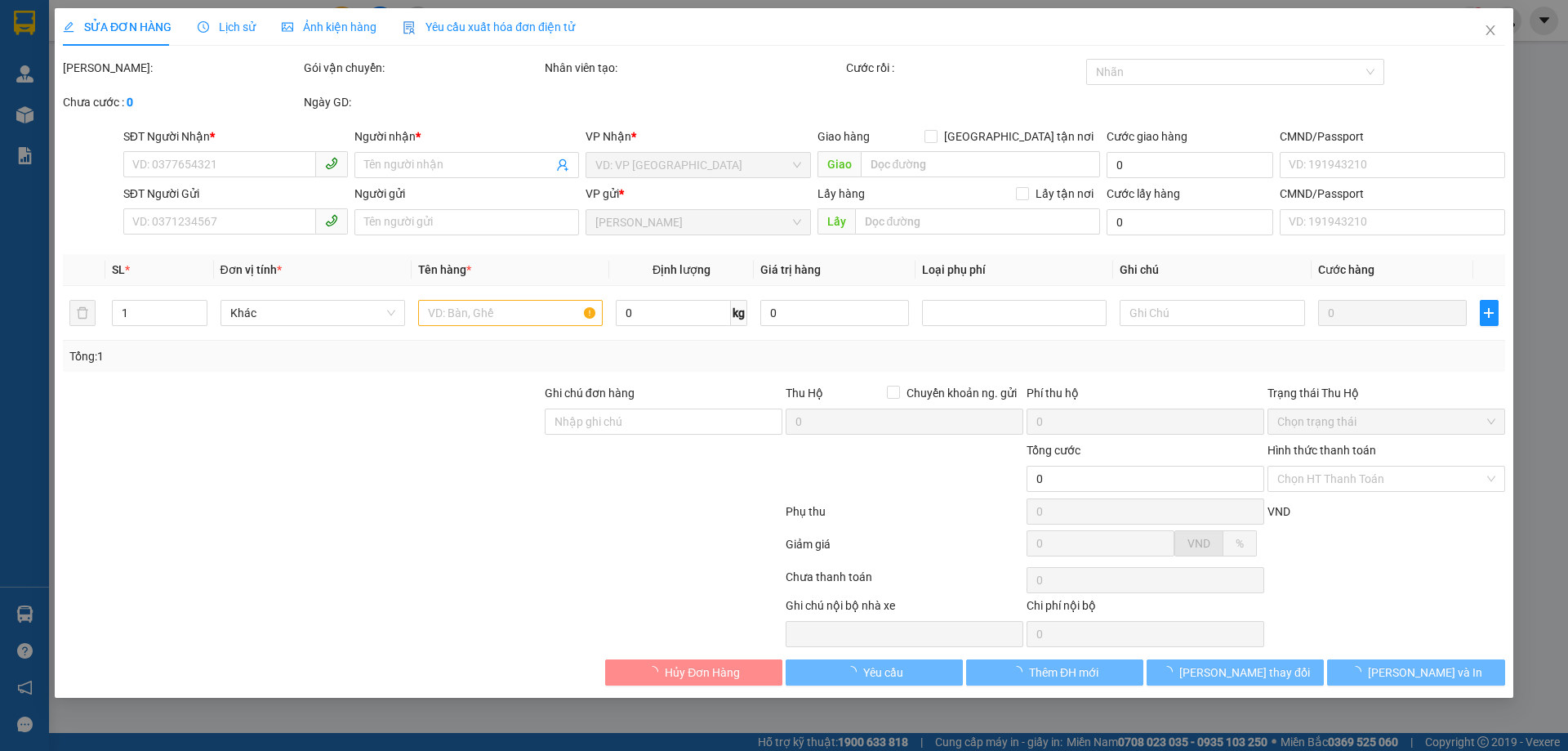
type input "0912115762"
type input "KHÁNH MY"
type input "0867542413"
type input "70.000"
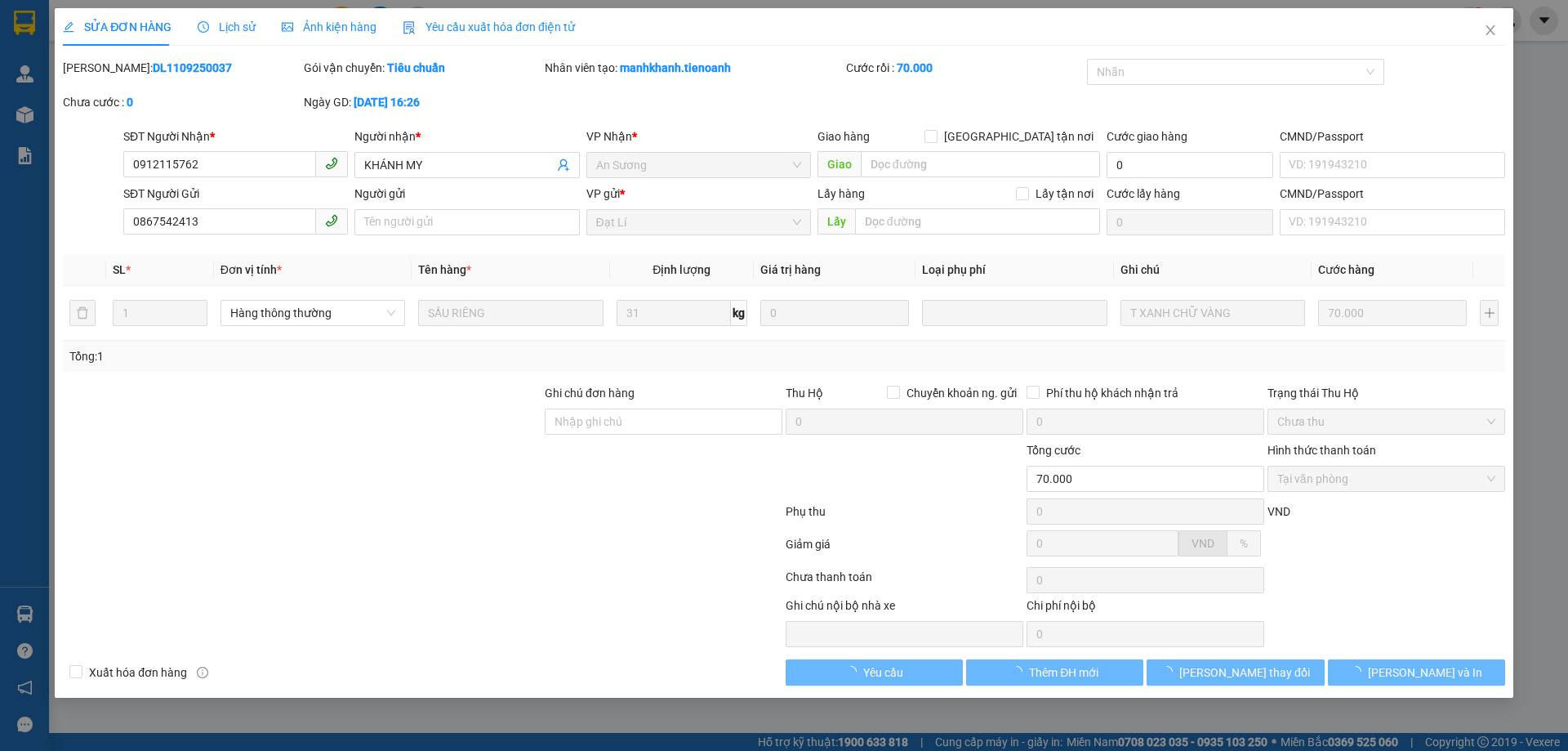
click at [232, 32] on span "Lịch sử" at bounding box center [227, 26] width 58 height 13
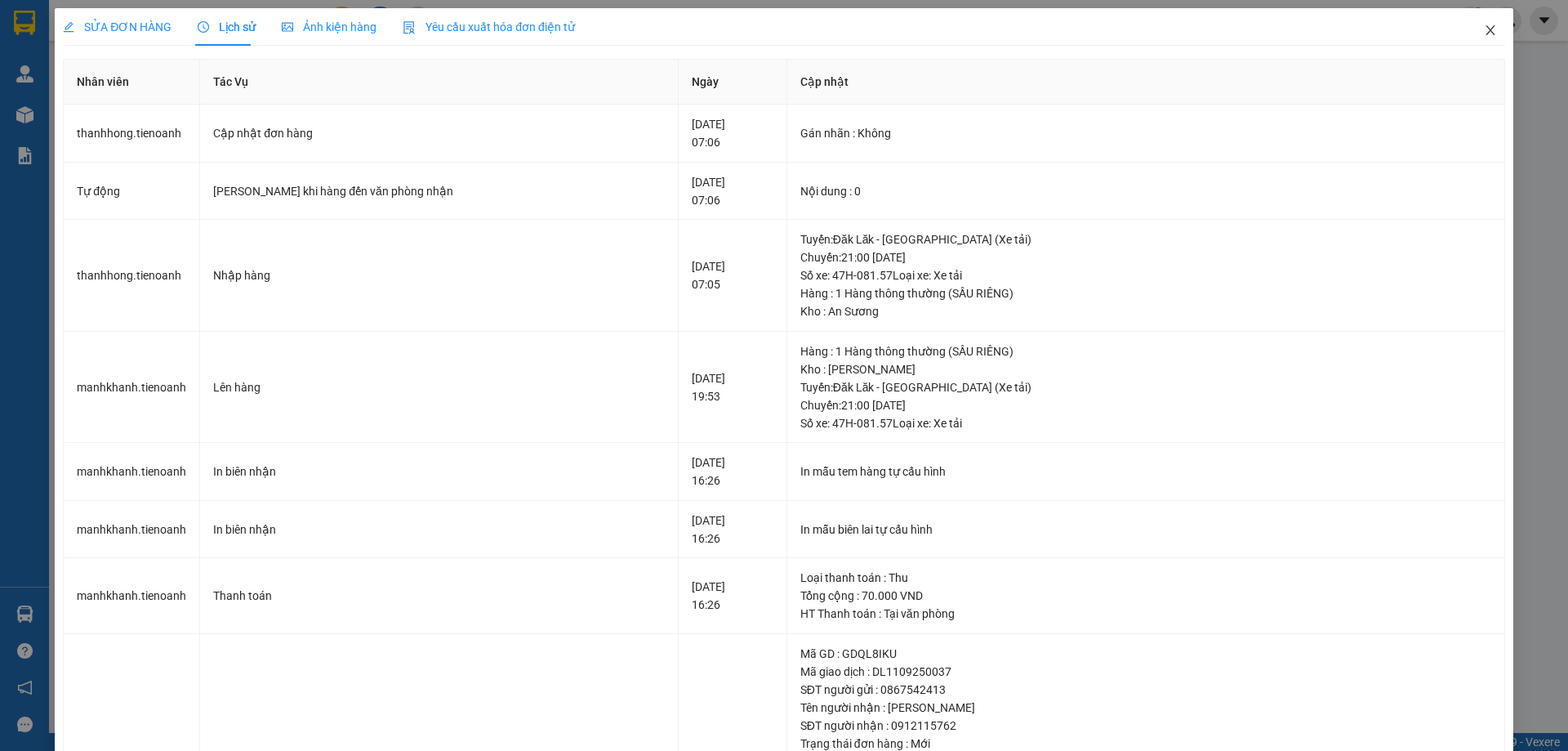
click at [1484, 33] on icon "close" at bounding box center [1490, 30] width 13 height 13
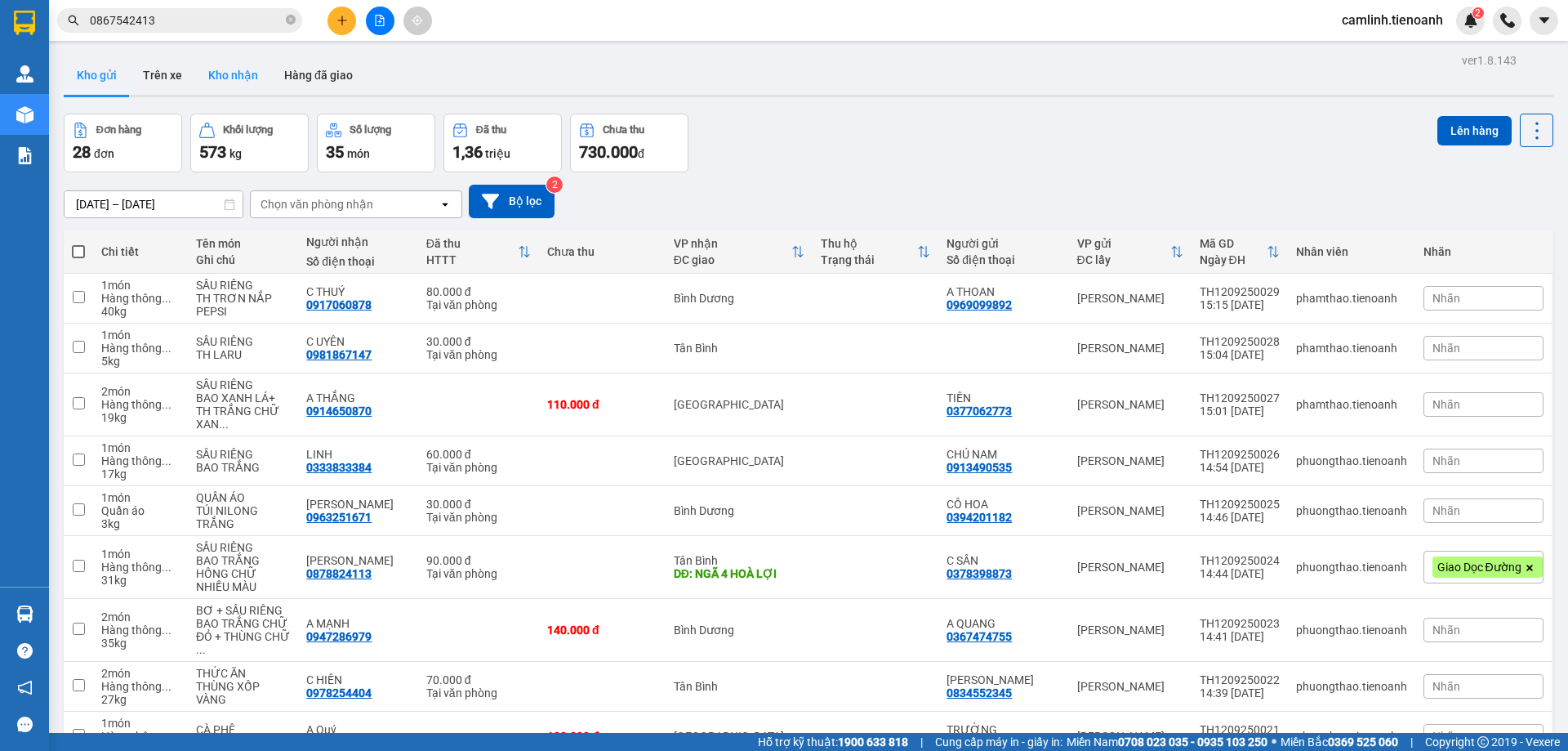
click at [242, 76] on button "Kho nhận" at bounding box center [233, 75] width 76 height 39
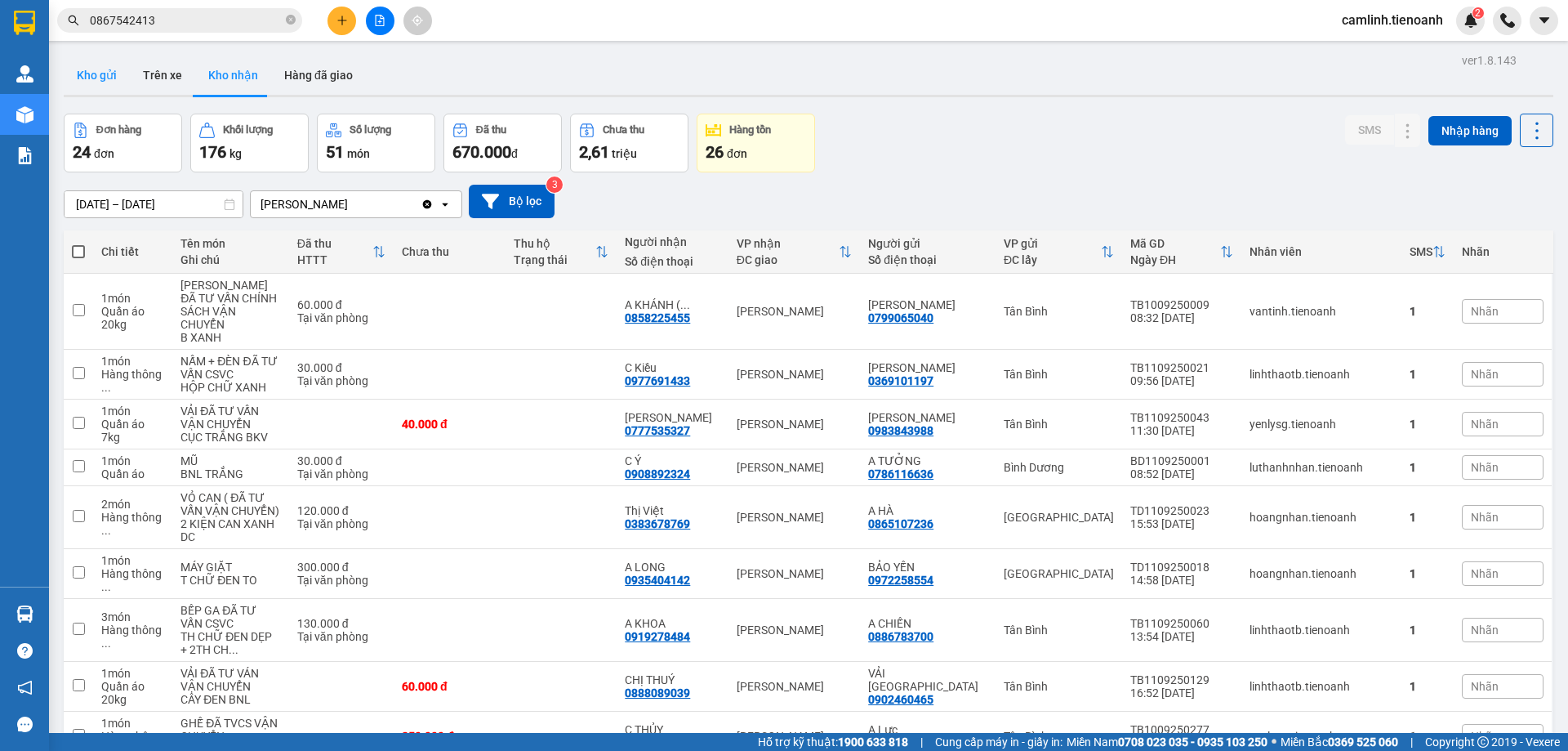
click at [98, 76] on button "Kho gửi" at bounding box center [97, 75] width 66 height 39
